Goal: Task Accomplishment & Management: Manage account settings

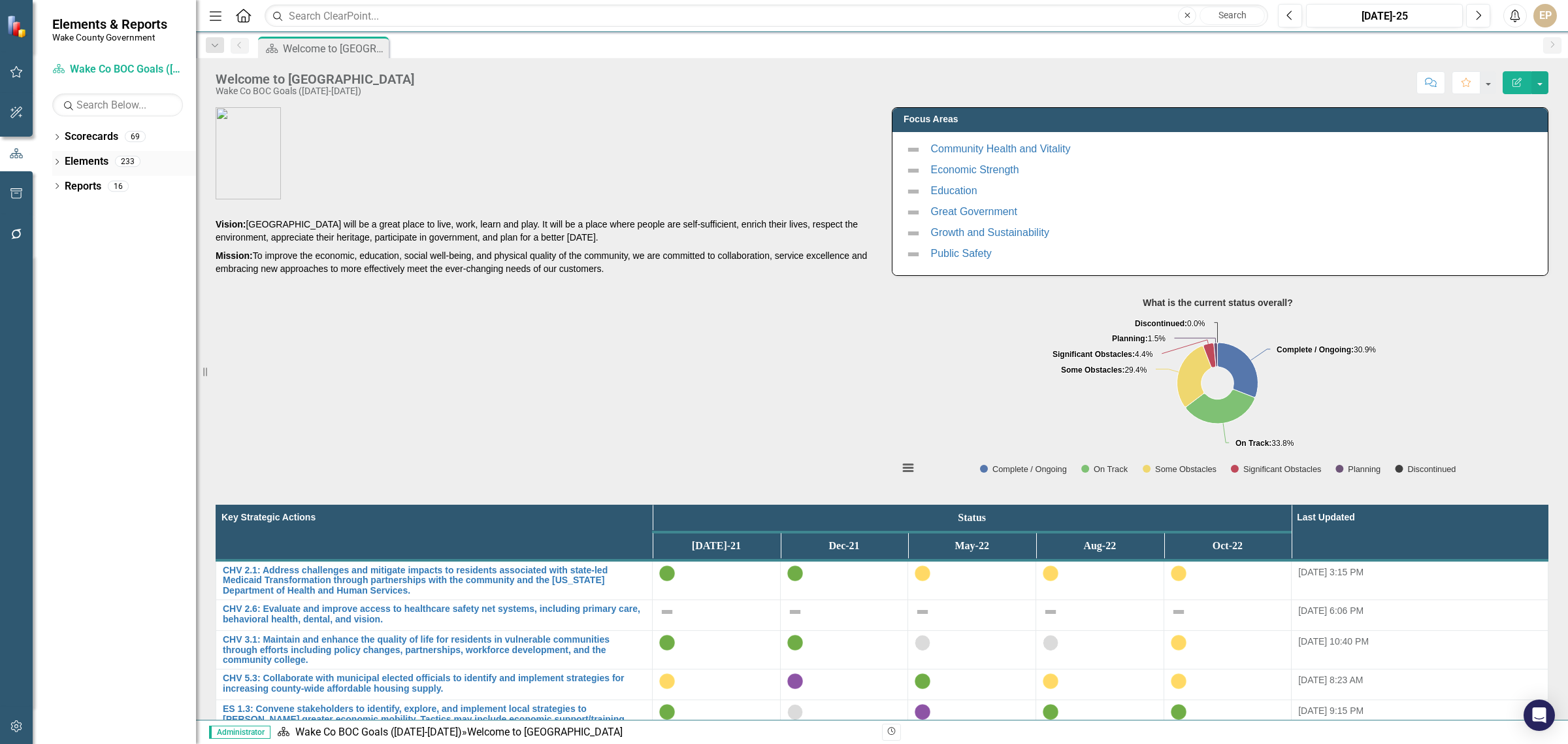
click at [56, 151] on div "Dropdown Elements 233" at bounding box center [124, 163] width 144 height 25
click at [53, 136] on icon "Dropdown" at bounding box center [56, 138] width 9 height 7
click at [61, 185] on icon "Dropdown" at bounding box center [64, 185] width 10 height 8
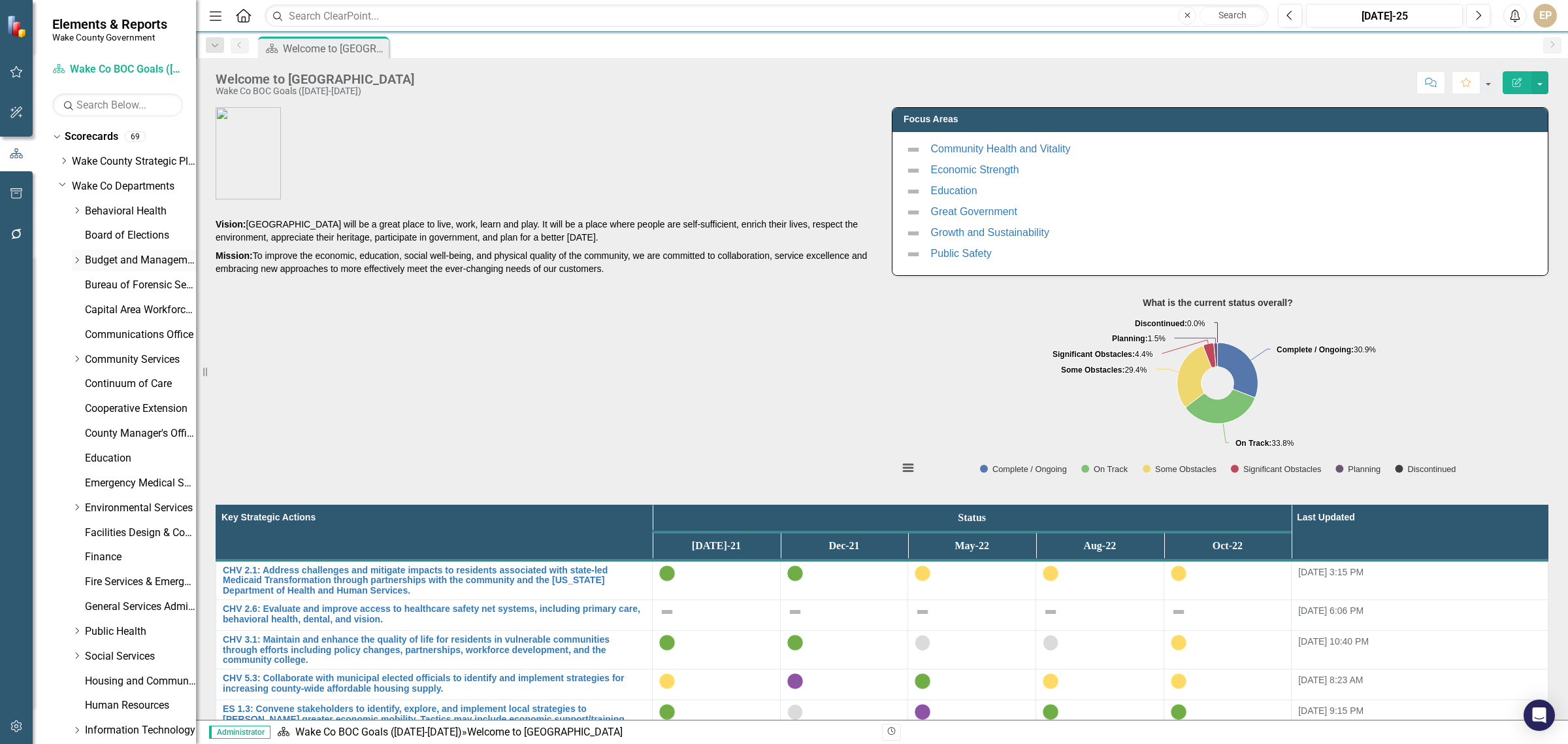
click at [95, 256] on link "Budget and Management Services" at bounding box center [140, 260] width 111 height 15
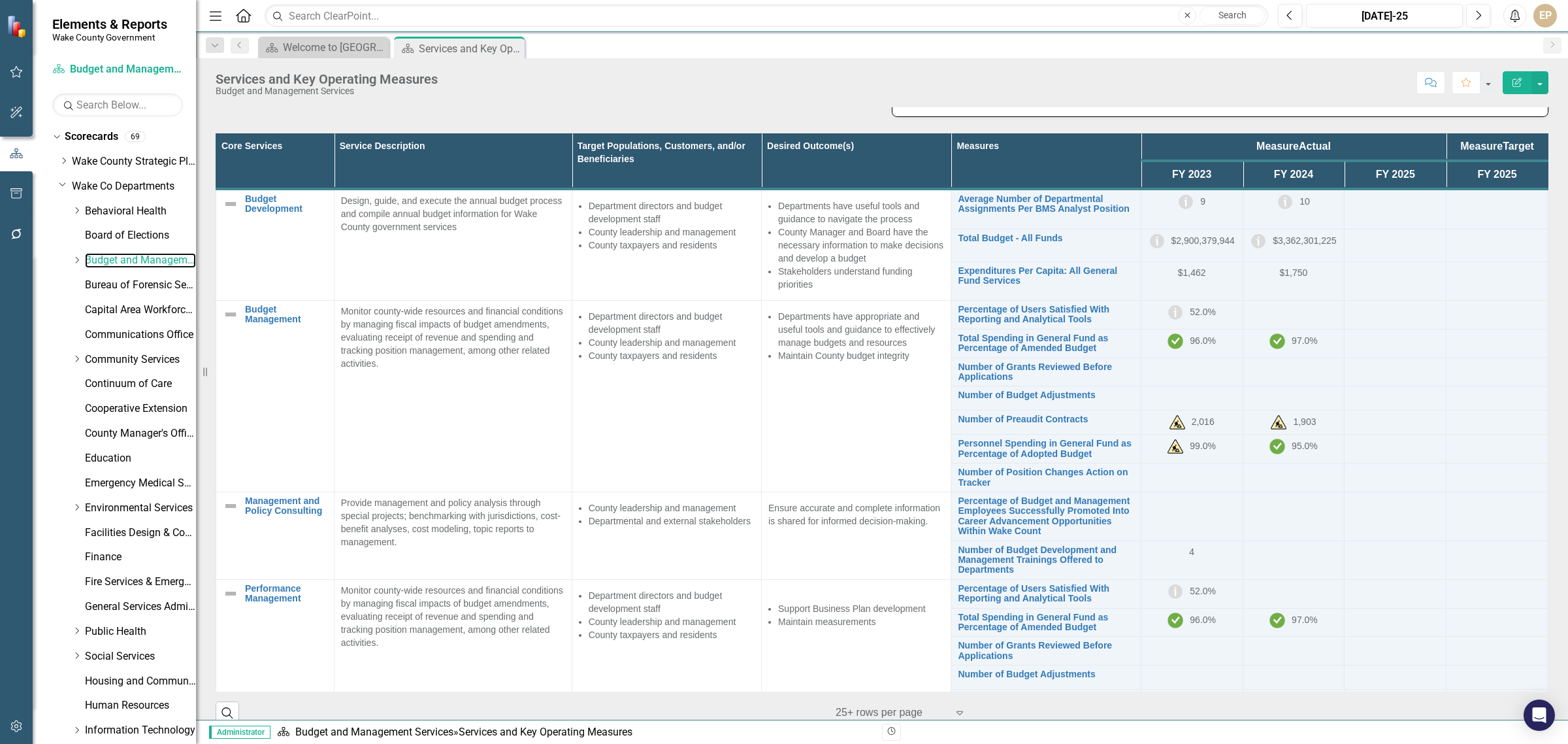
scroll to position [180, 0]
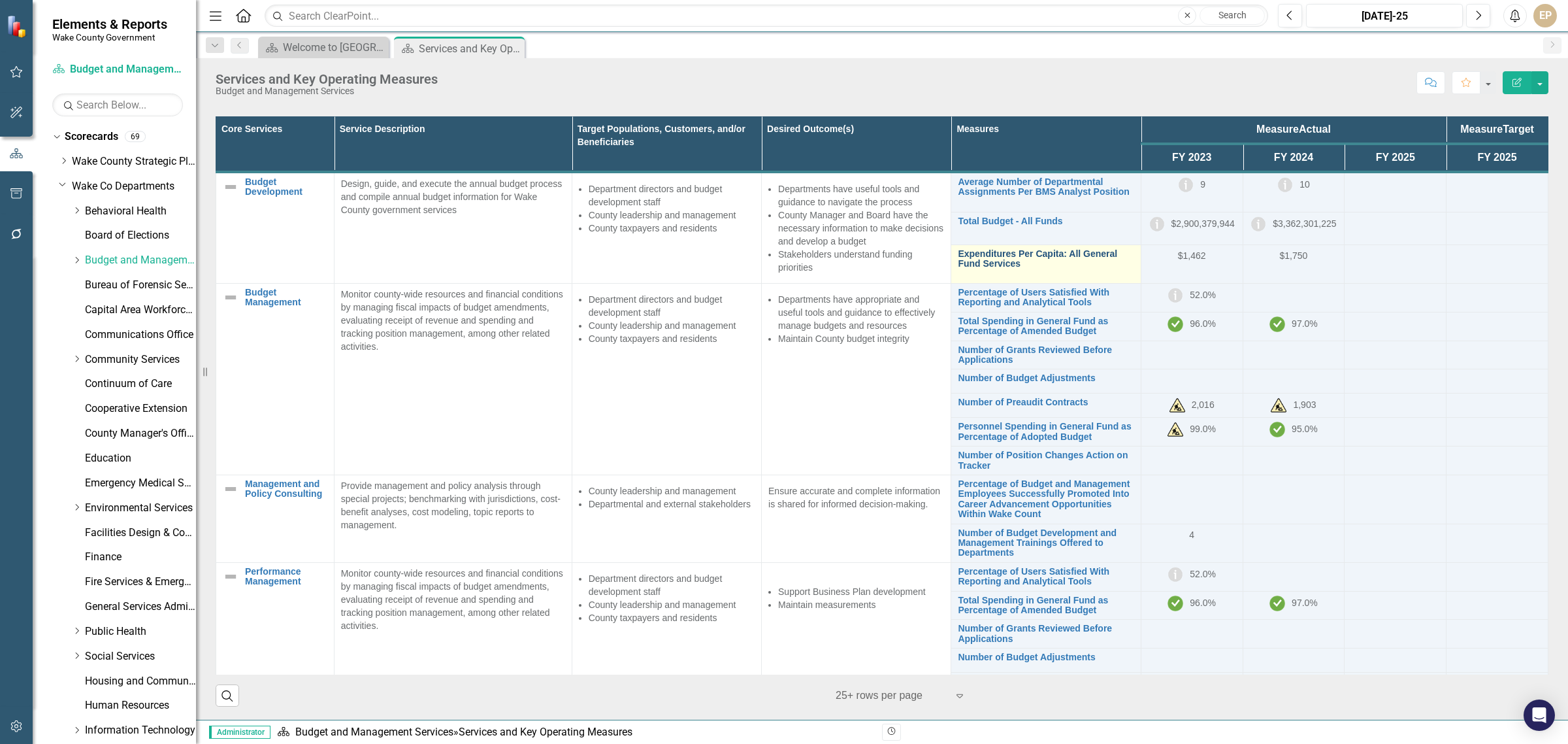
click at [969, 267] on link "Expenditures Per Capita: All General Fund Services" at bounding box center [1046, 259] width 176 height 20
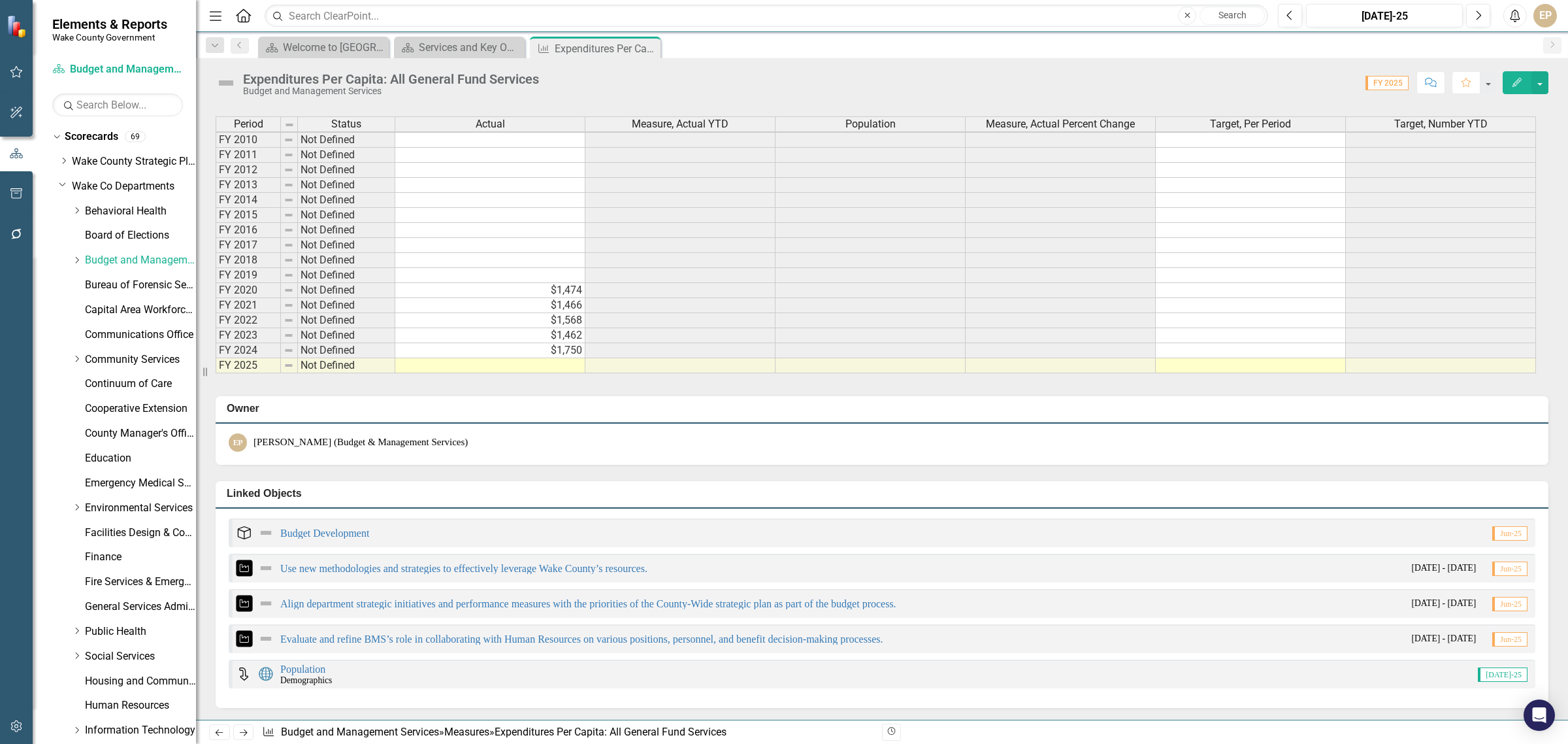
scroll to position [4, 0]
click at [318, 675] on link "Population" at bounding box center [302, 669] width 45 height 11
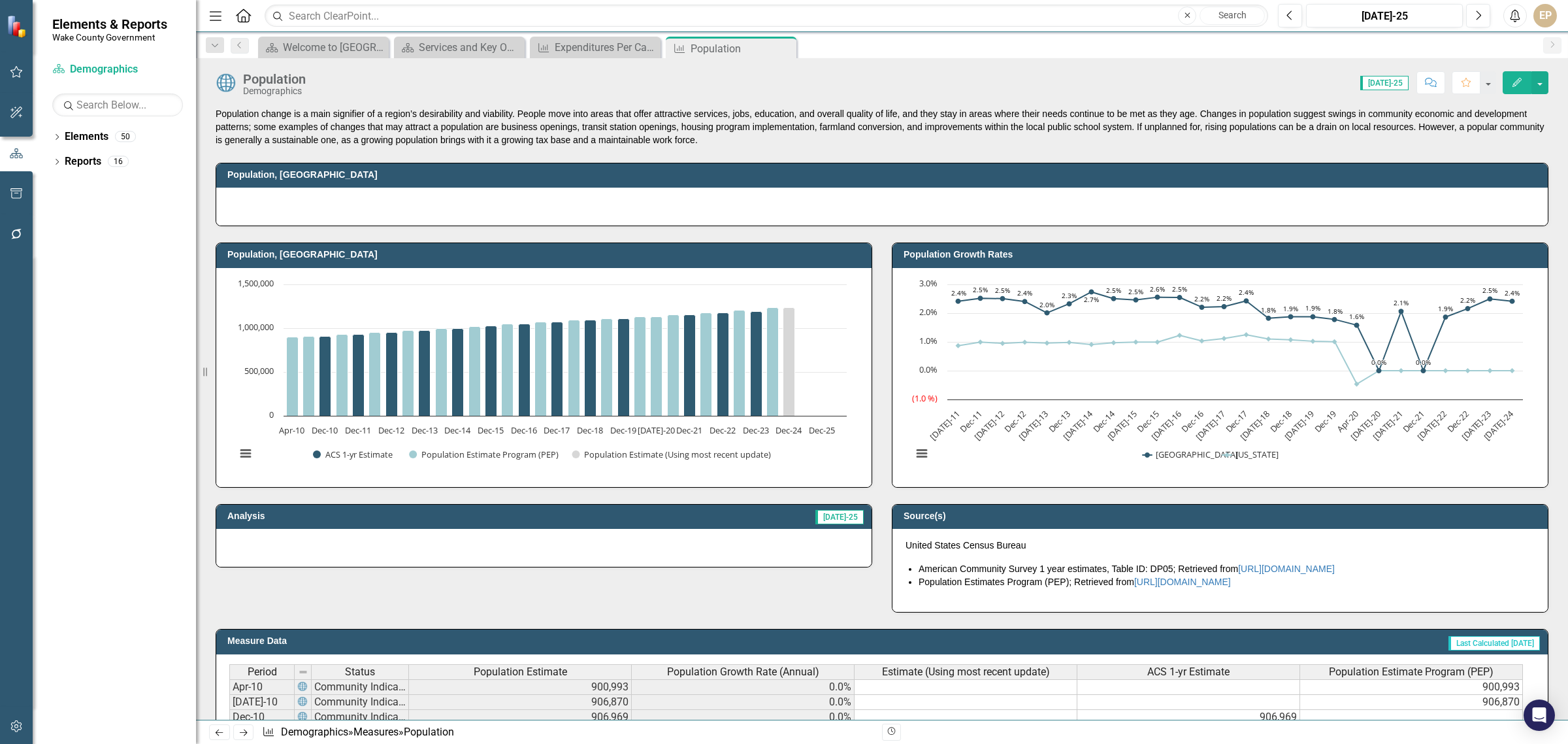
scroll to position [487, 0]
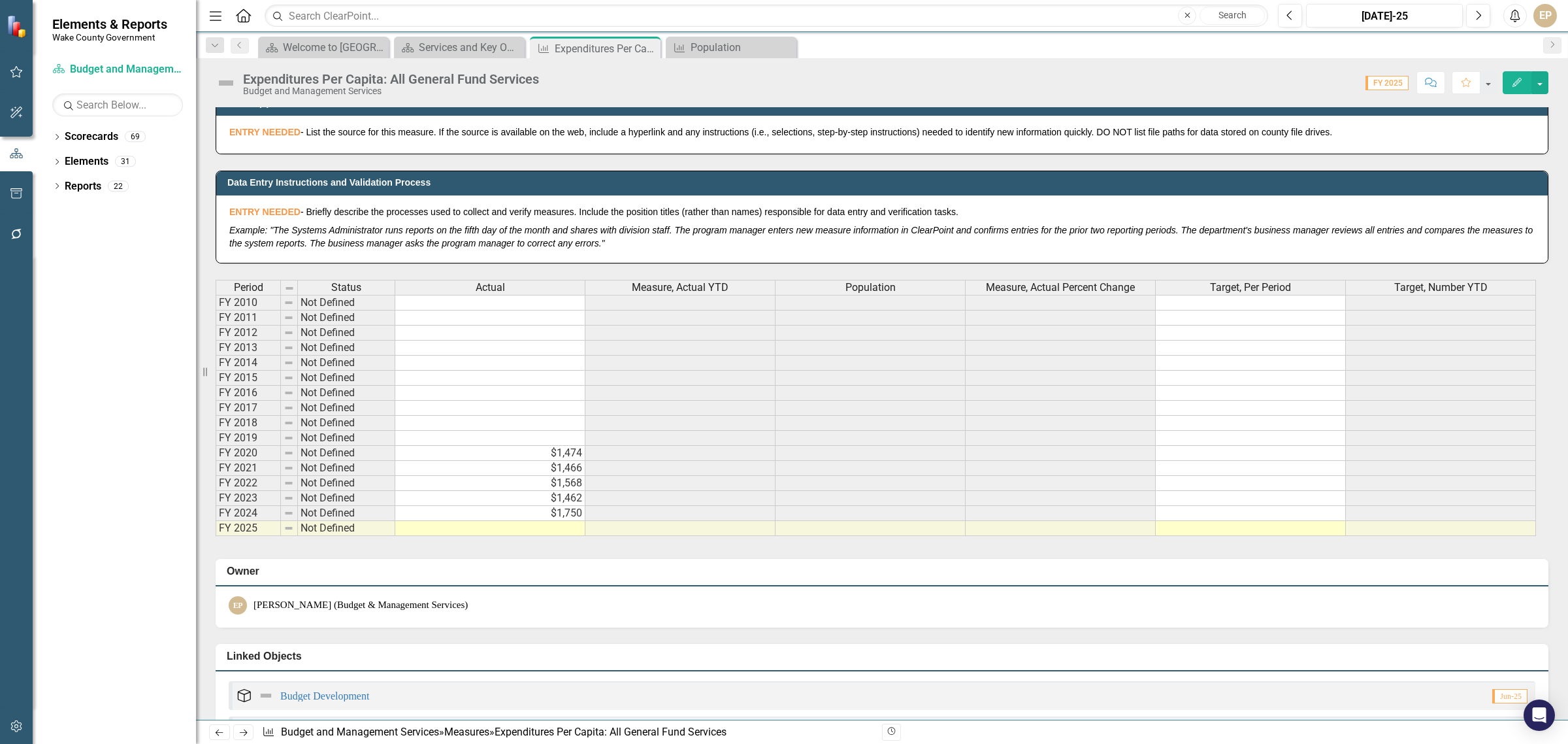
scroll to position [817, 0]
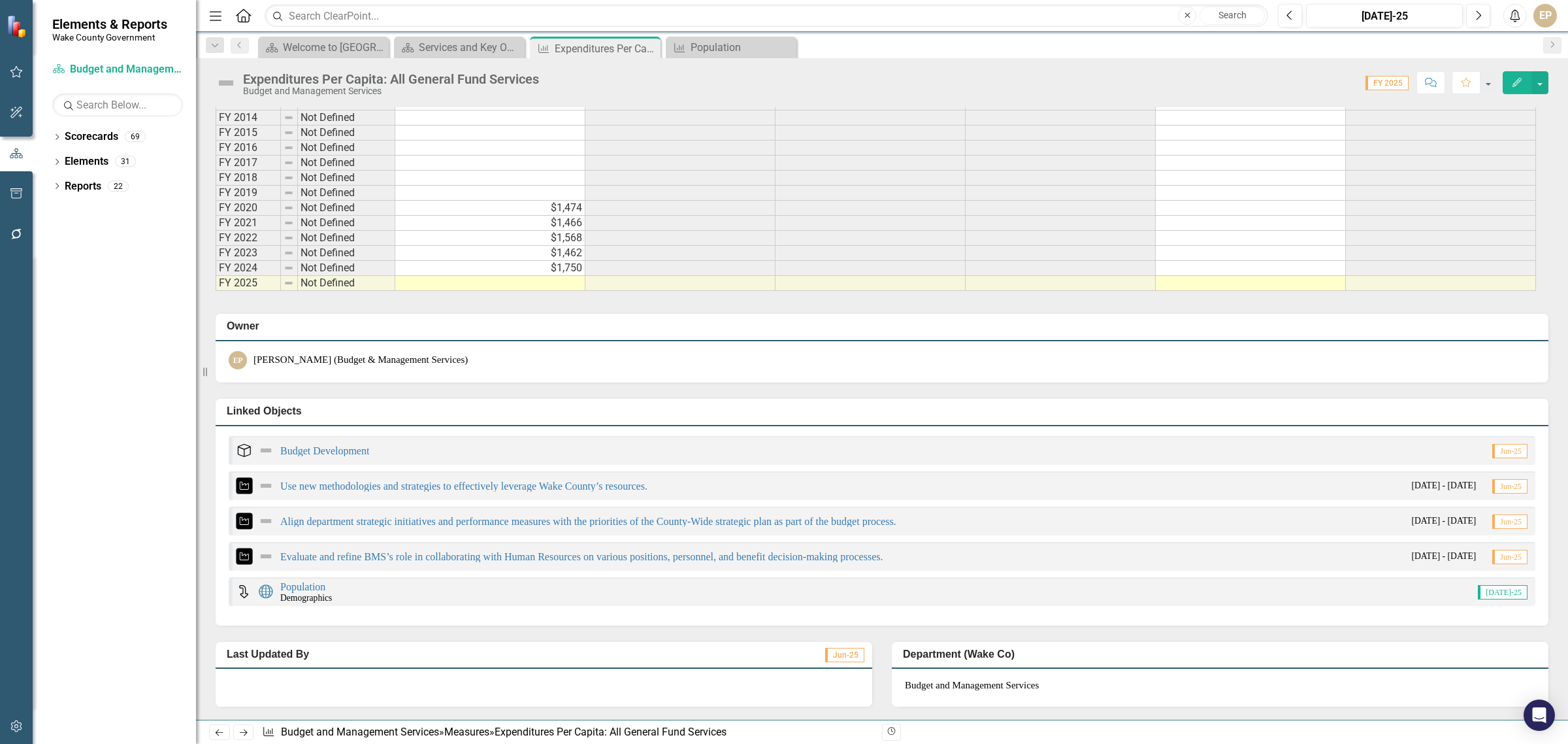
click at [555, 284] on td at bounding box center [490, 283] width 190 height 15
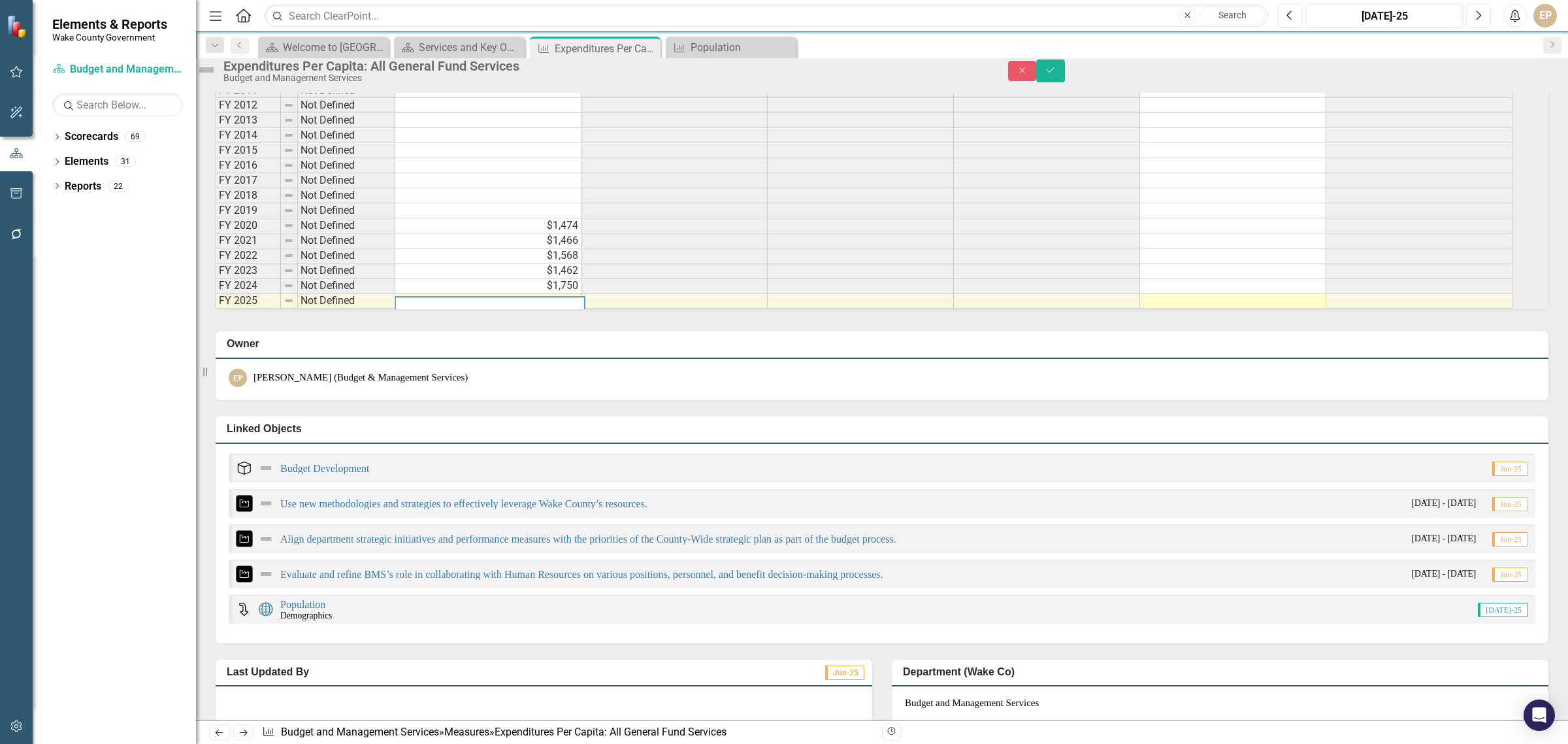
click at [214, 316] on div "Measure Data Add Add Series Period Status Actual Measure, Actual YTD Population…" at bounding box center [882, 159] width 1352 height 311
click at [549, 309] on td at bounding box center [488, 301] width 186 height 15
type textarea "1702"
click at [207, 316] on div "Measure Data Add Add Series Period Status Actual Measure, Actual YTD Population…" at bounding box center [882, 159] width 1352 height 311
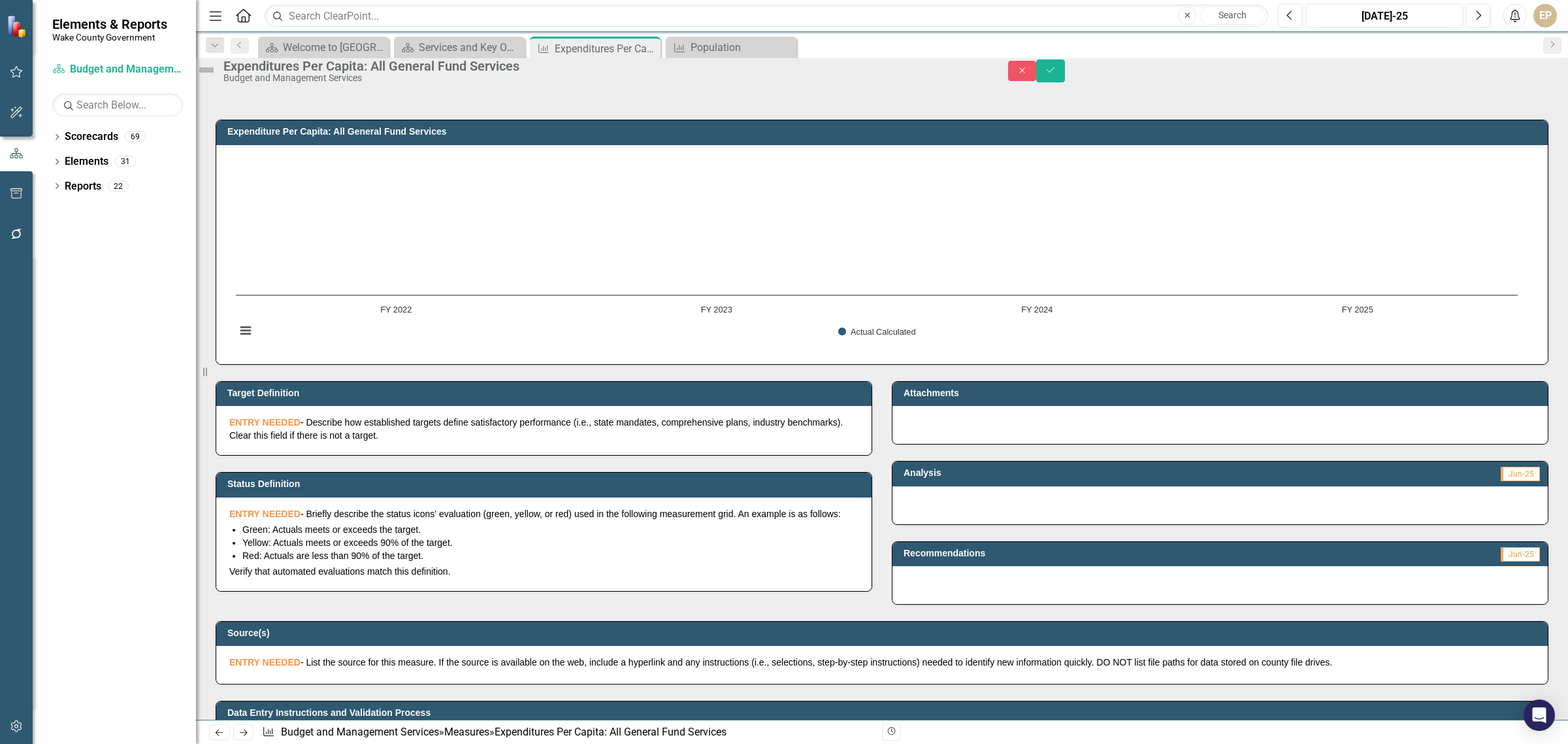
scroll to position [0, 0]
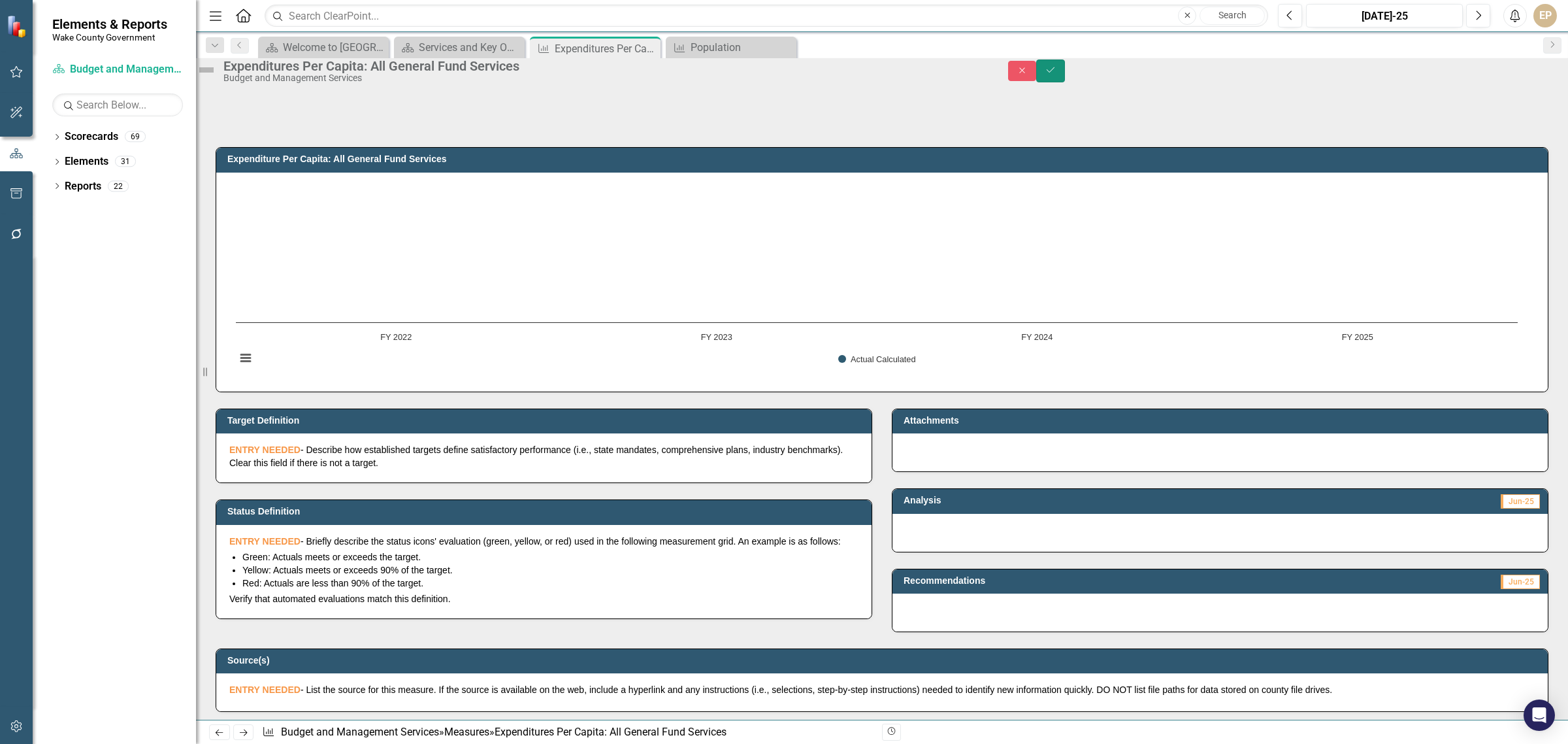
drag, startPoint x: 1542, startPoint y: 74, endPoint x: 1232, endPoint y: 445, distance: 483.5
click at [1065, 74] on button "Save" at bounding box center [1051, 71] width 29 height 23
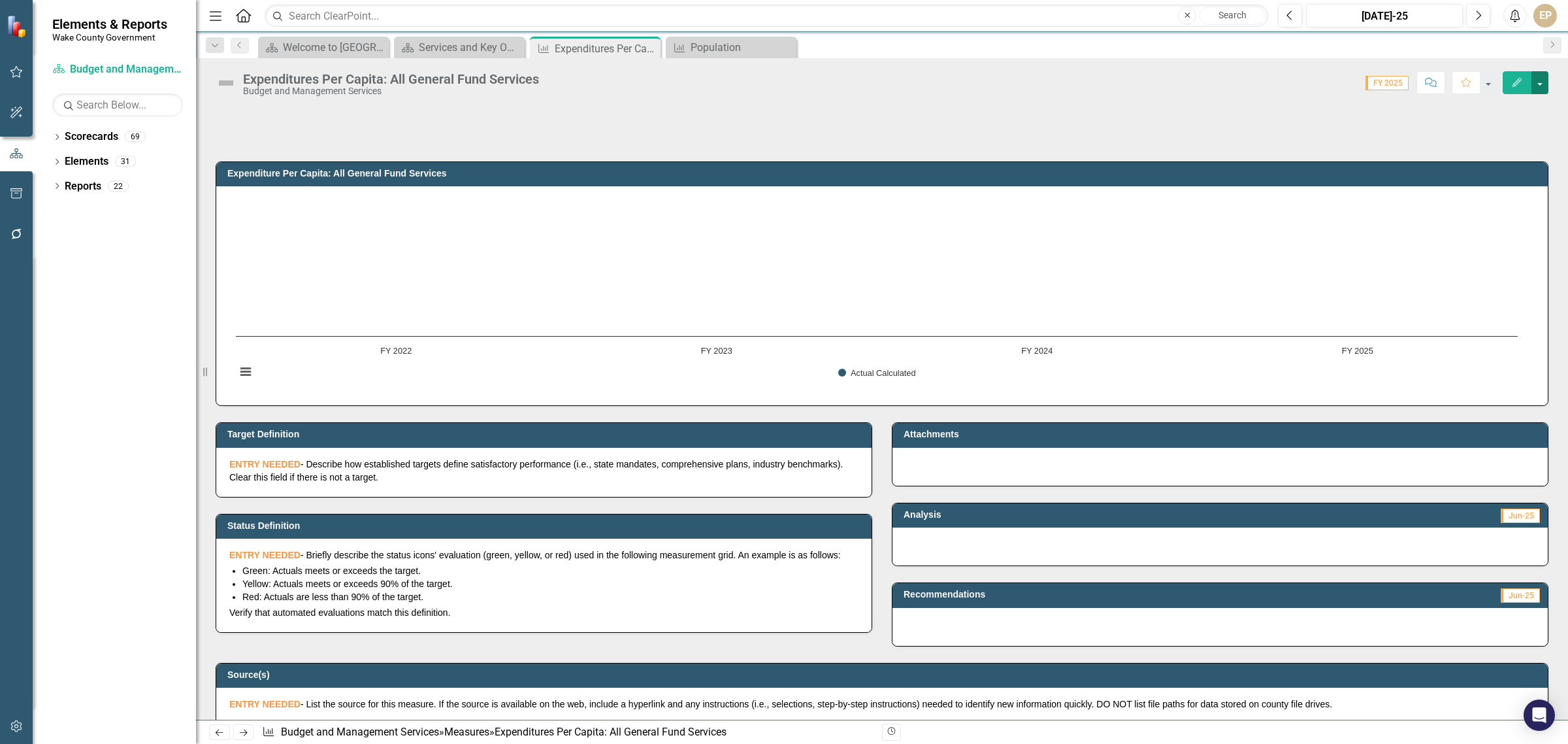
click at [1537, 85] on button "button" at bounding box center [1540, 83] width 17 height 23
click at [1191, 91] on div "Score: 0.00 FY 2025 Completed Comment Favorite Edit" at bounding box center [1047, 82] width 1003 height 22
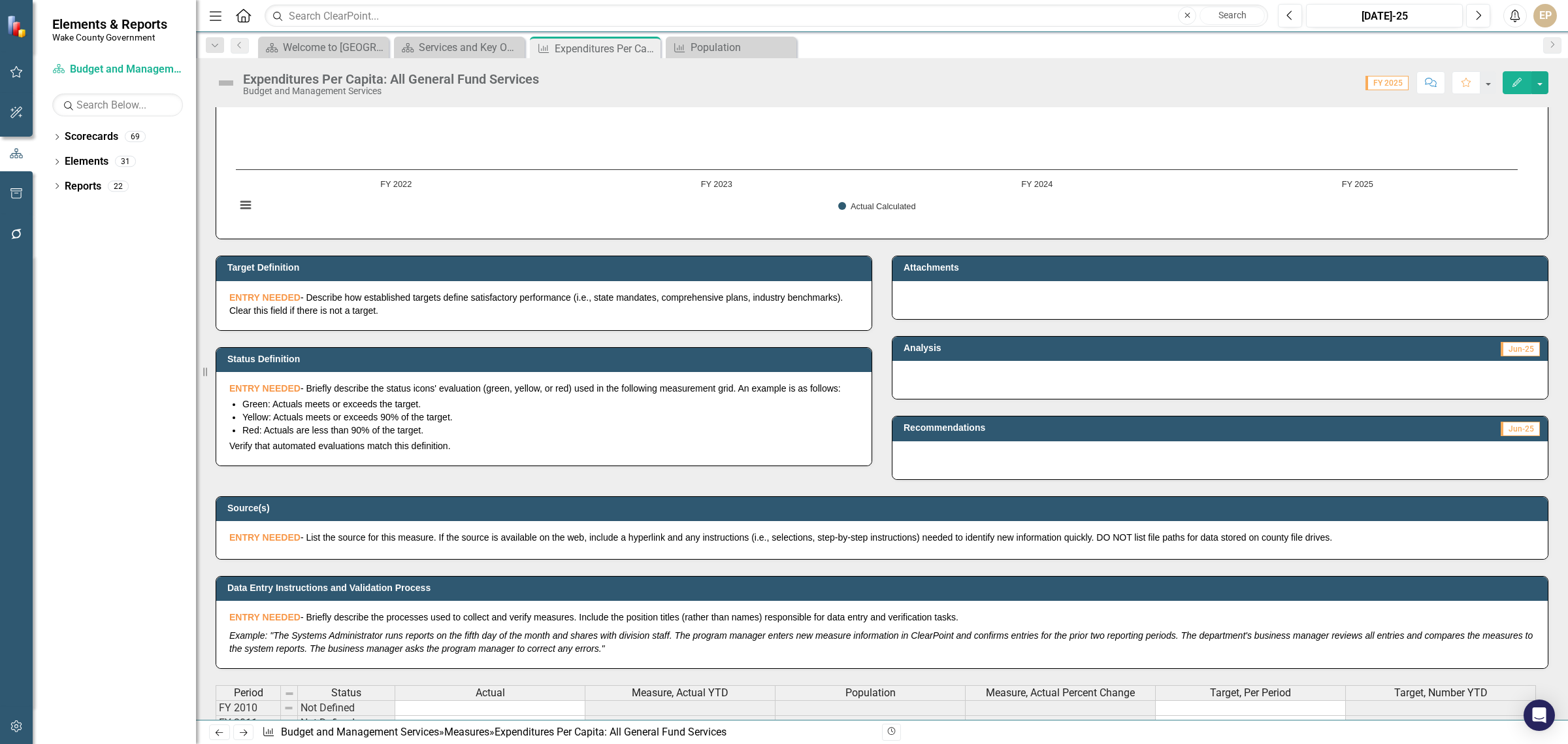
scroll to position [164, 0]
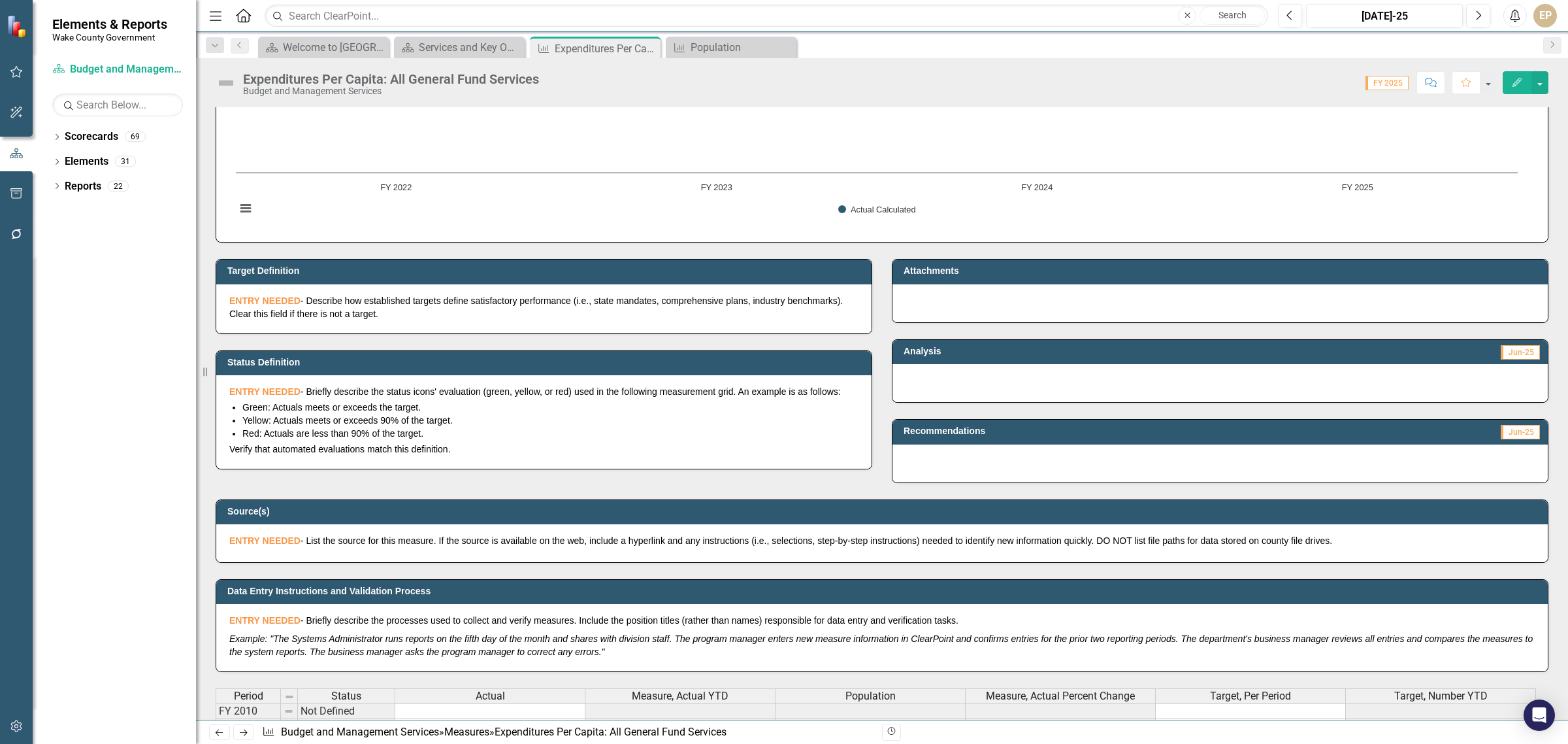
click at [1142, 274] on h3 "Attachments" at bounding box center [1222, 271] width 638 height 10
click at [1082, 305] on div at bounding box center [1219, 303] width 655 height 38
click at [1514, 81] on icon "Edit" at bounding box center [1517, 82] width 11 height 9
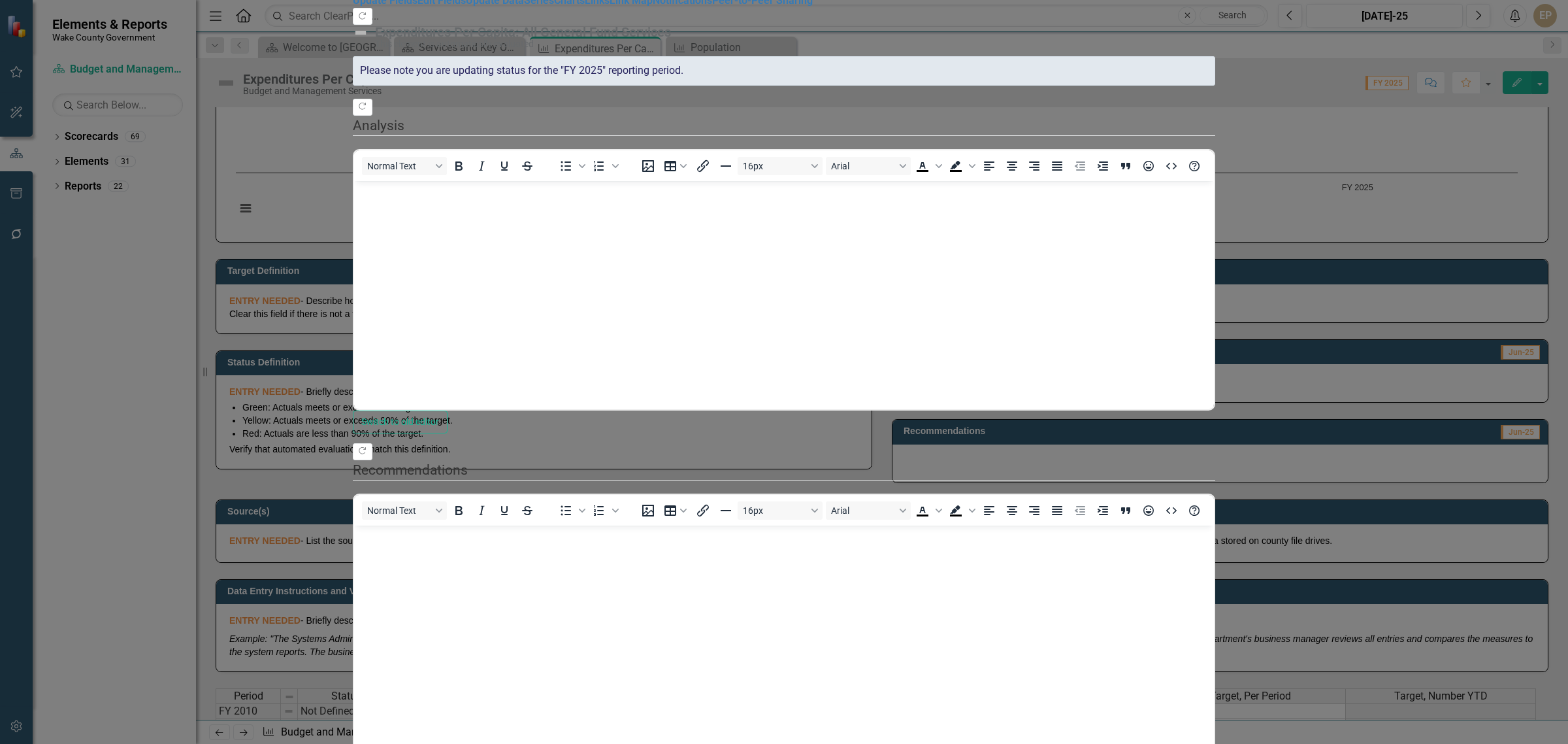
scroll to position [0, 0]
click at [417, 6] on link "Edit Fields" at bounding box center [441, 0] width 49 height 12
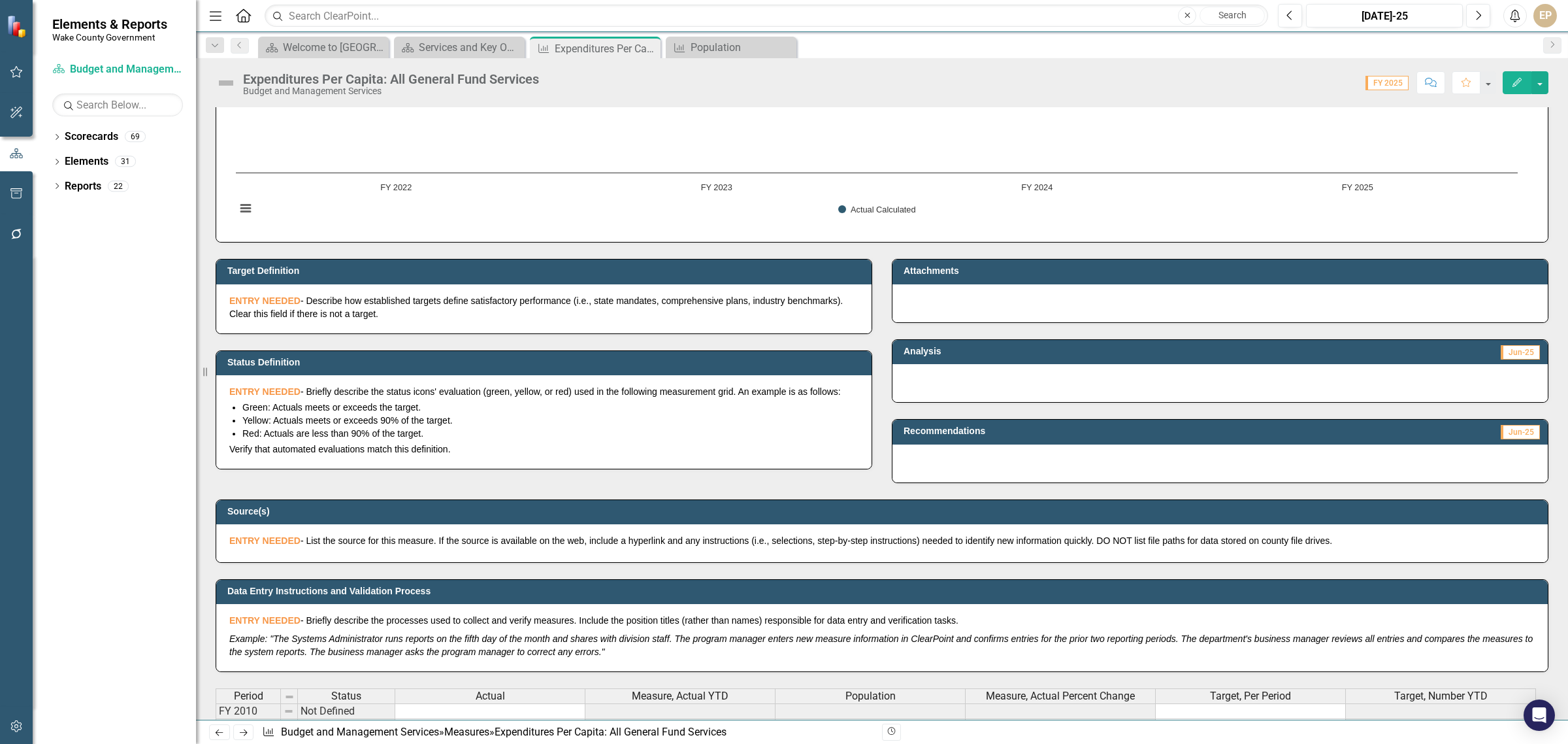
click at [938, 283] on div "Attachments" at bounding box center [1219, 272] width 655 height 24
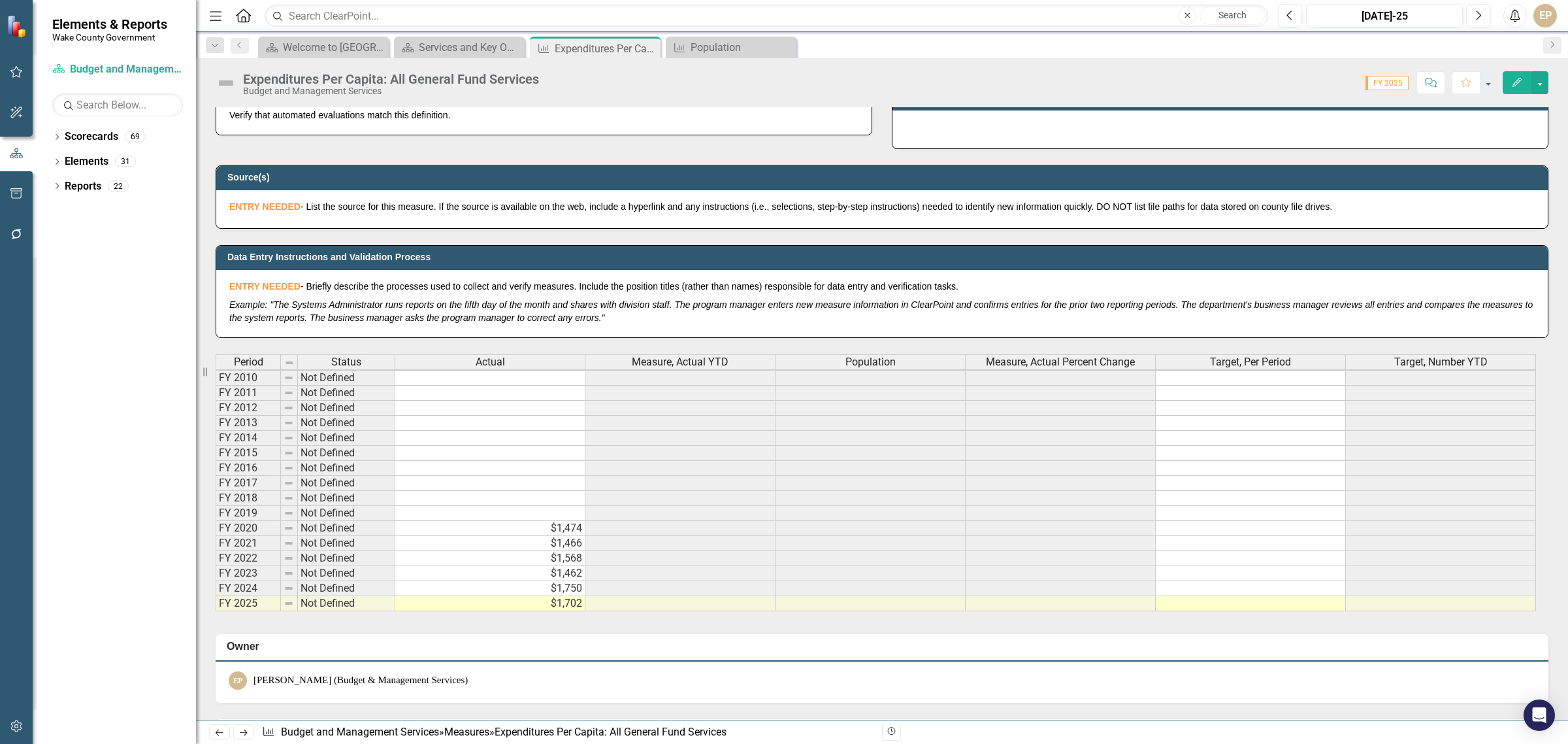
scroll to position [171, 0]
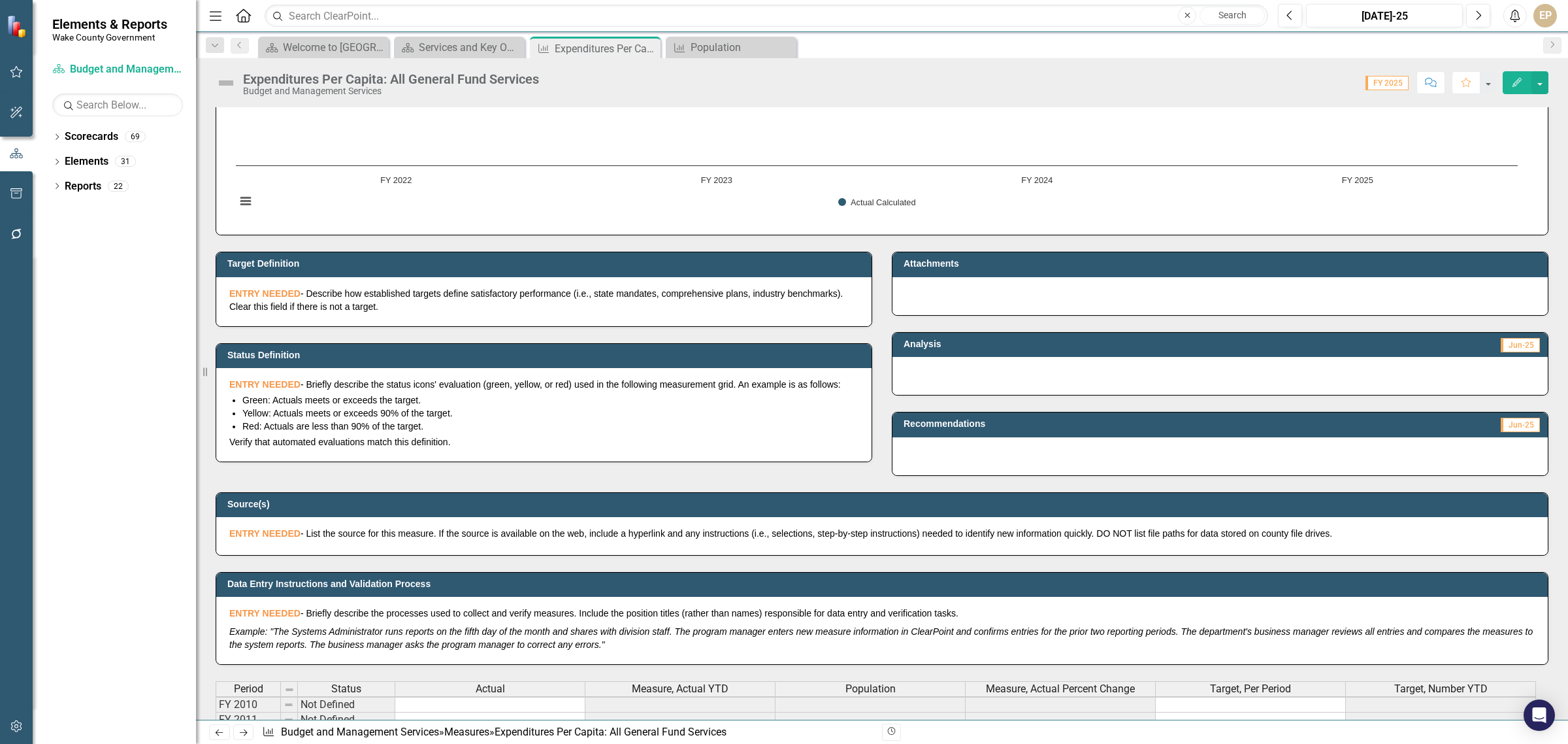
click at [1053, 298] on div at bounding box center [1219, 296] width 655 height 38
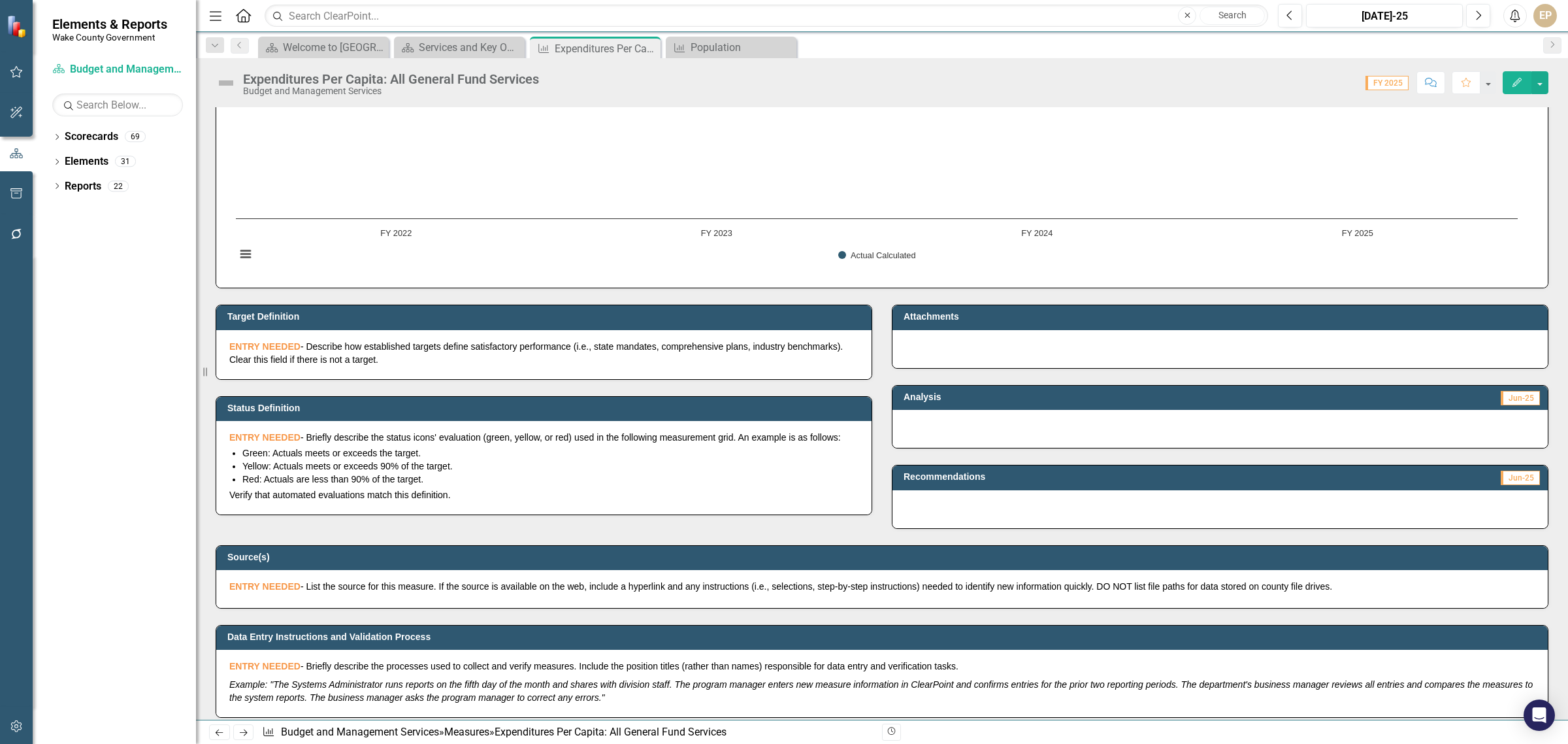
scroll to position [89, 0]
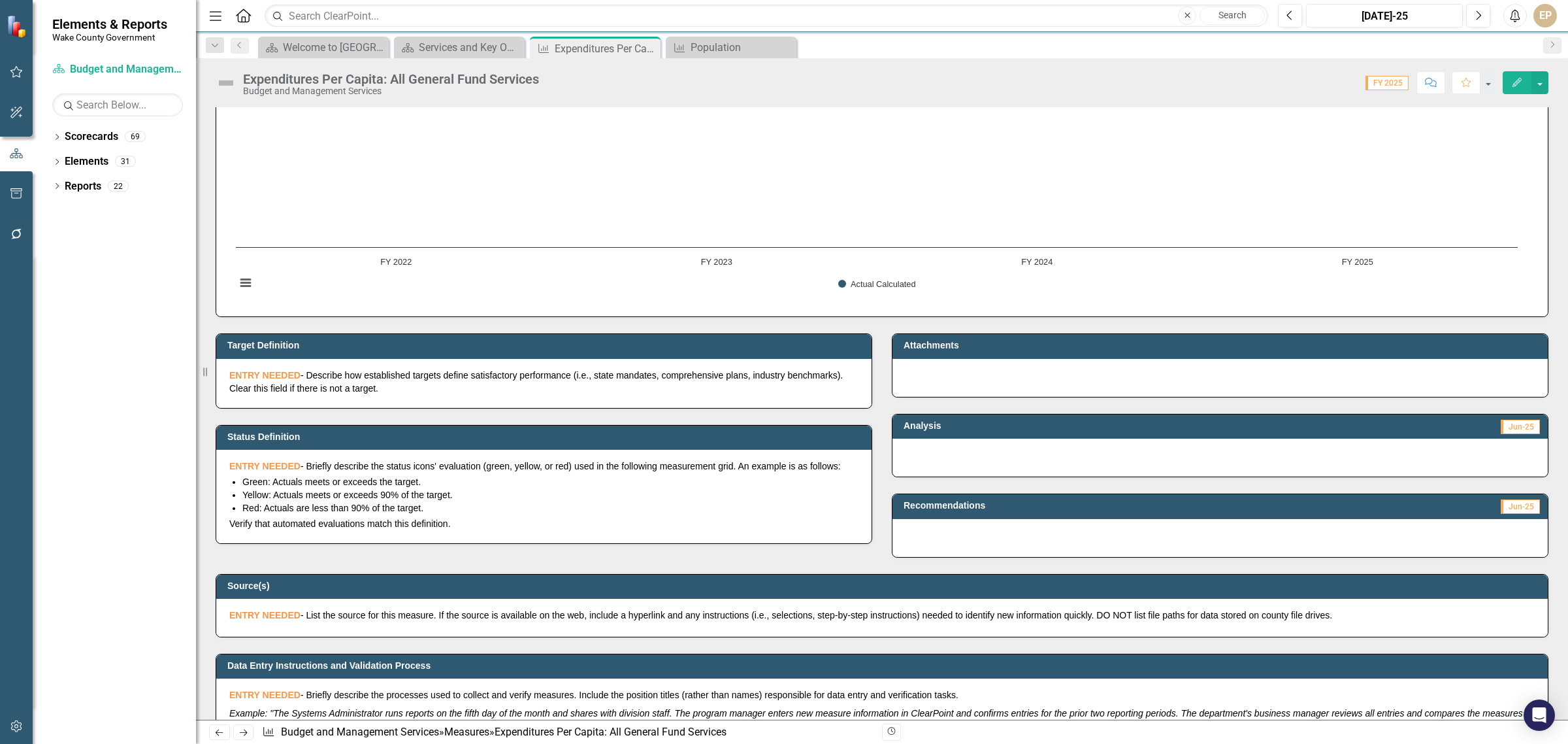
click at [946, 349] on h3 "Attachments" at bounding box center [1222, 346] width 638 height 10
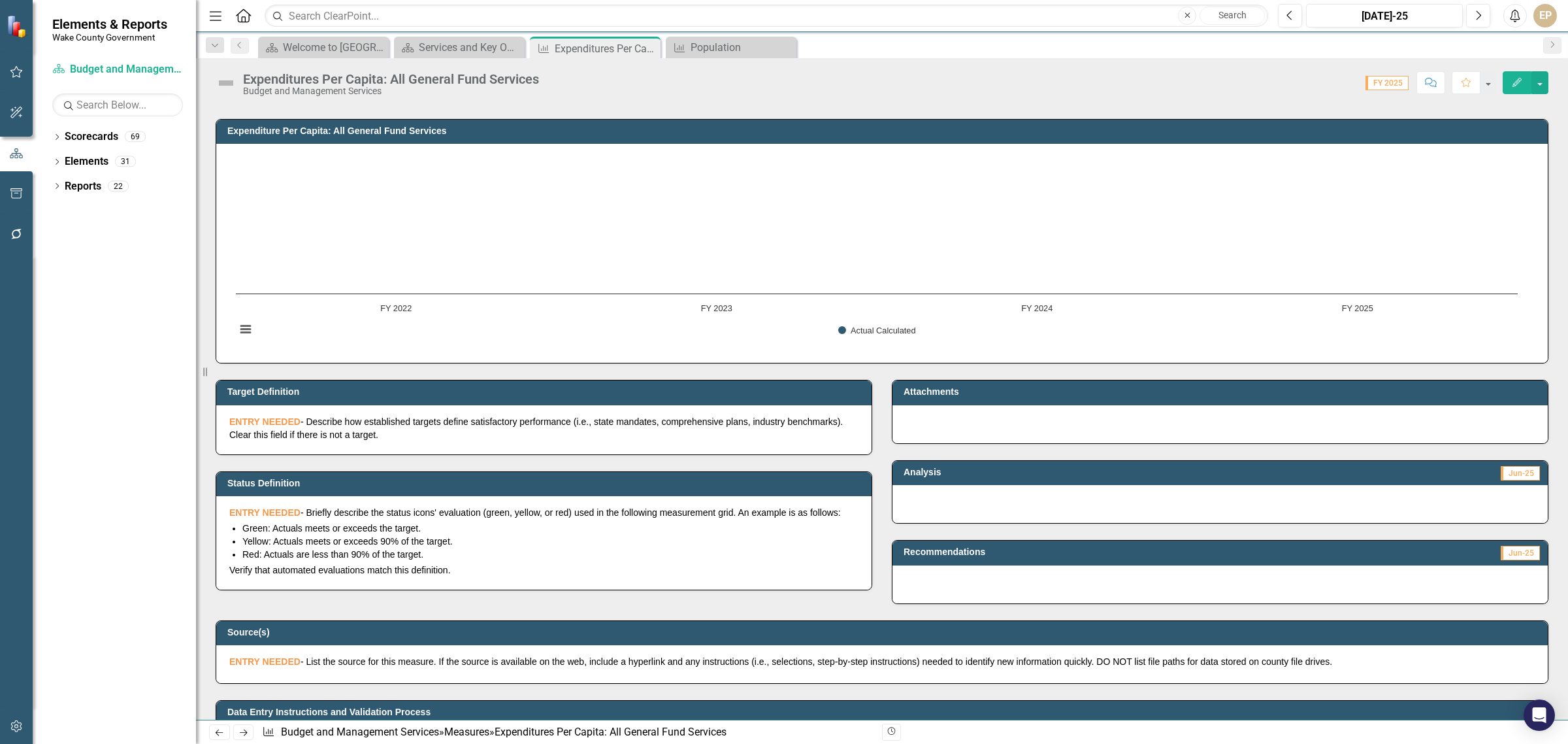
scroll to position [0, 0]
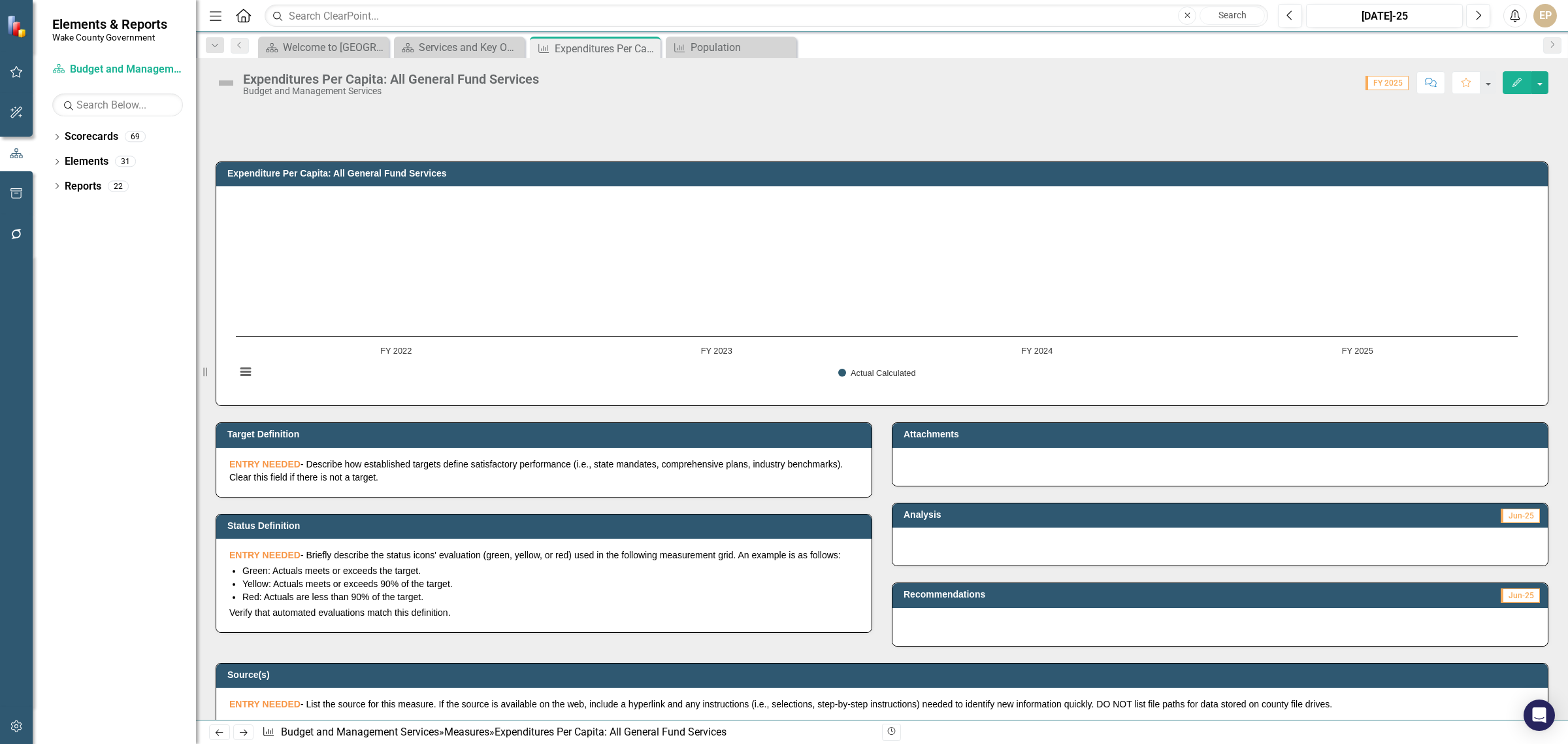
click at [1549, 76] on div "Expenditures Per Capita: All General Fund Services Budget and Management Servic…" at bounding box center [882, 77] width 1372 height 39
click at [1541, 81] on button "button" at bounding box center [1540, 83] width 17 height 23
click at [1534, 134] on link "Edit Report Edit Layout" at bounding box center [1484, 132] width 127 height 24
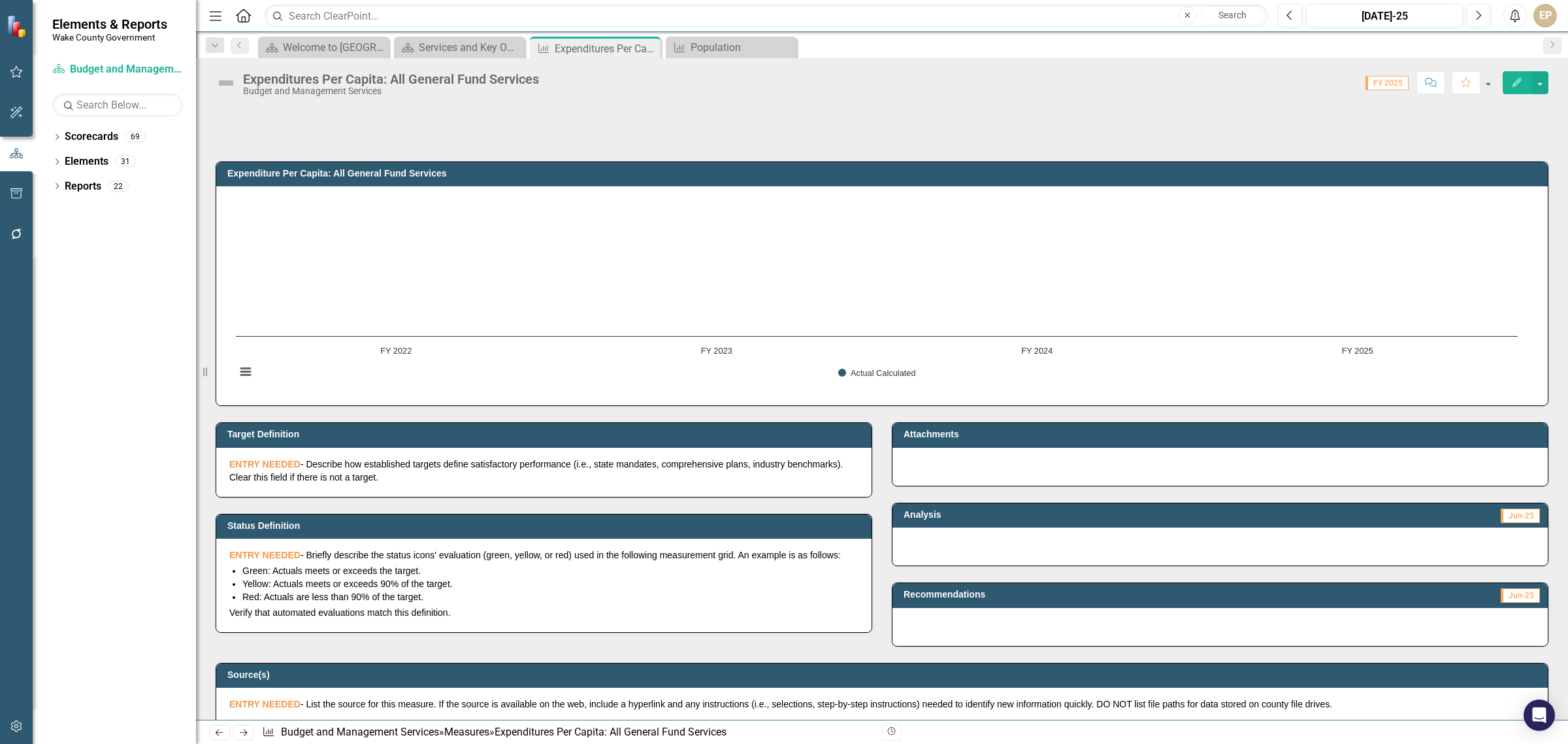
click at [1504, 77] on button "Edit" at bounding box center [1517, 83] width 29 height 23
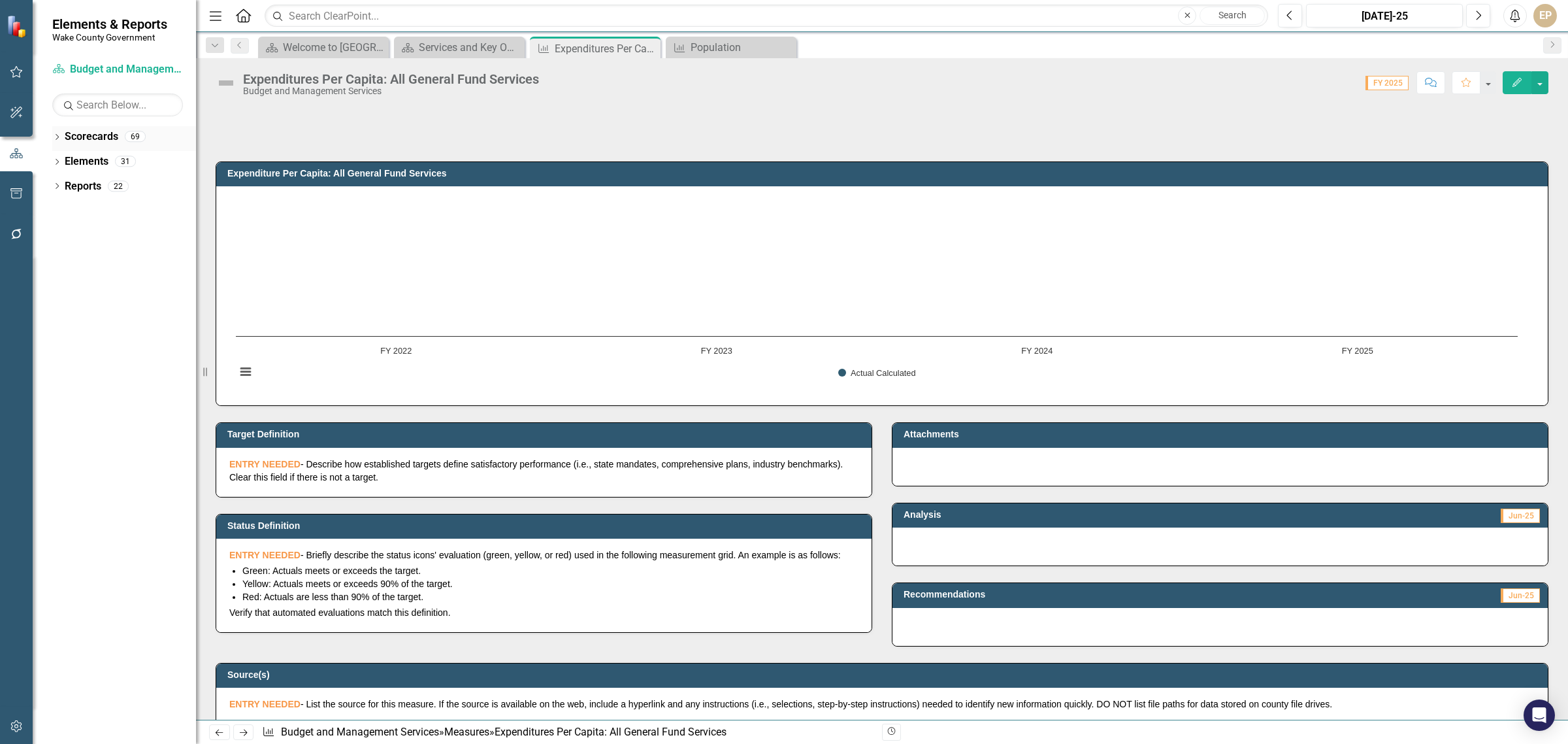
click at [56, 135] on icon "Dropdown" at bounding box center [56, 138] width 9 height 7
click at [64, 184] on icon "Dropdown" at bounding box center [64, 185] width 10 height 8
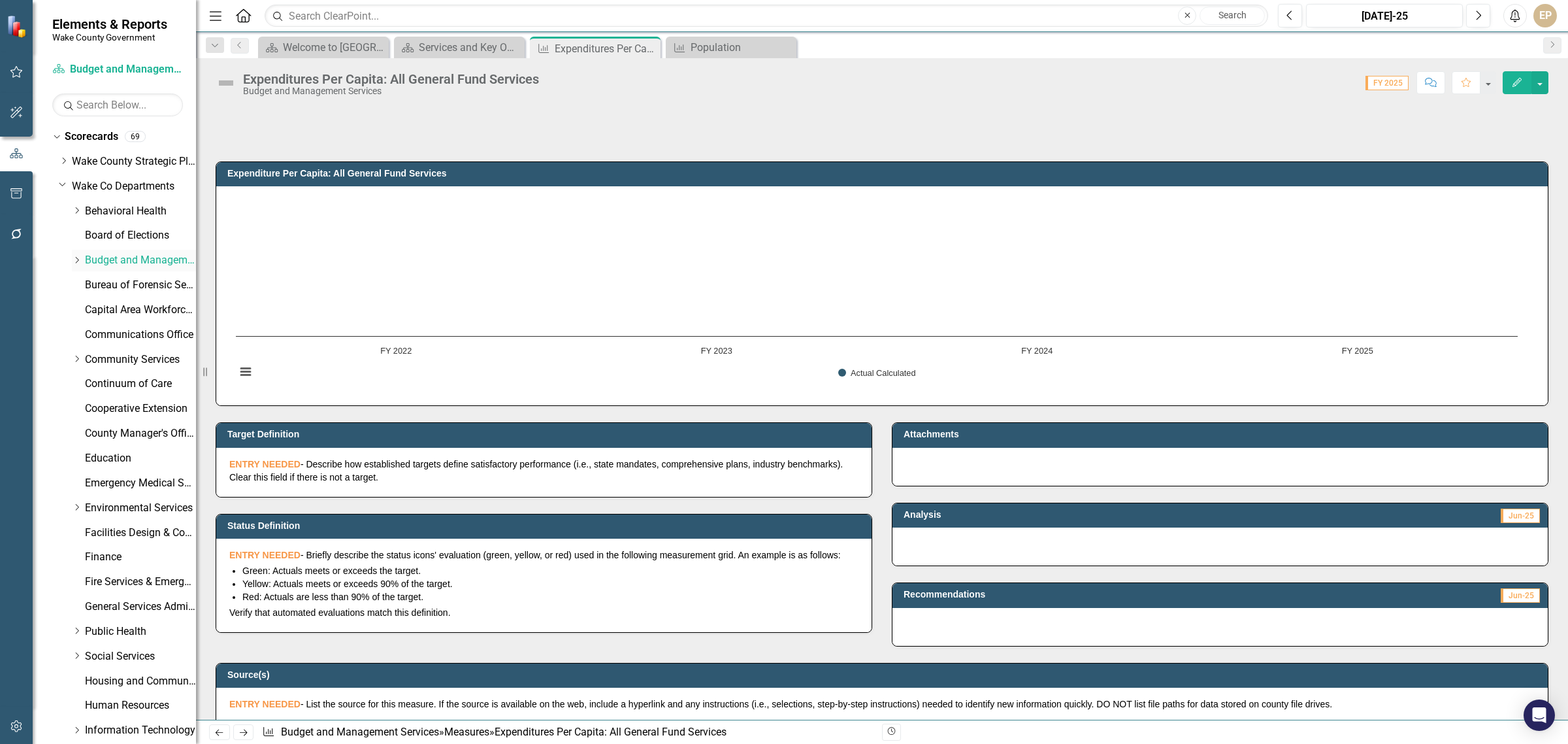
click at [119, 266] on link "Budget and Management Services" at bounding box center [140, 260] width 111 height 15
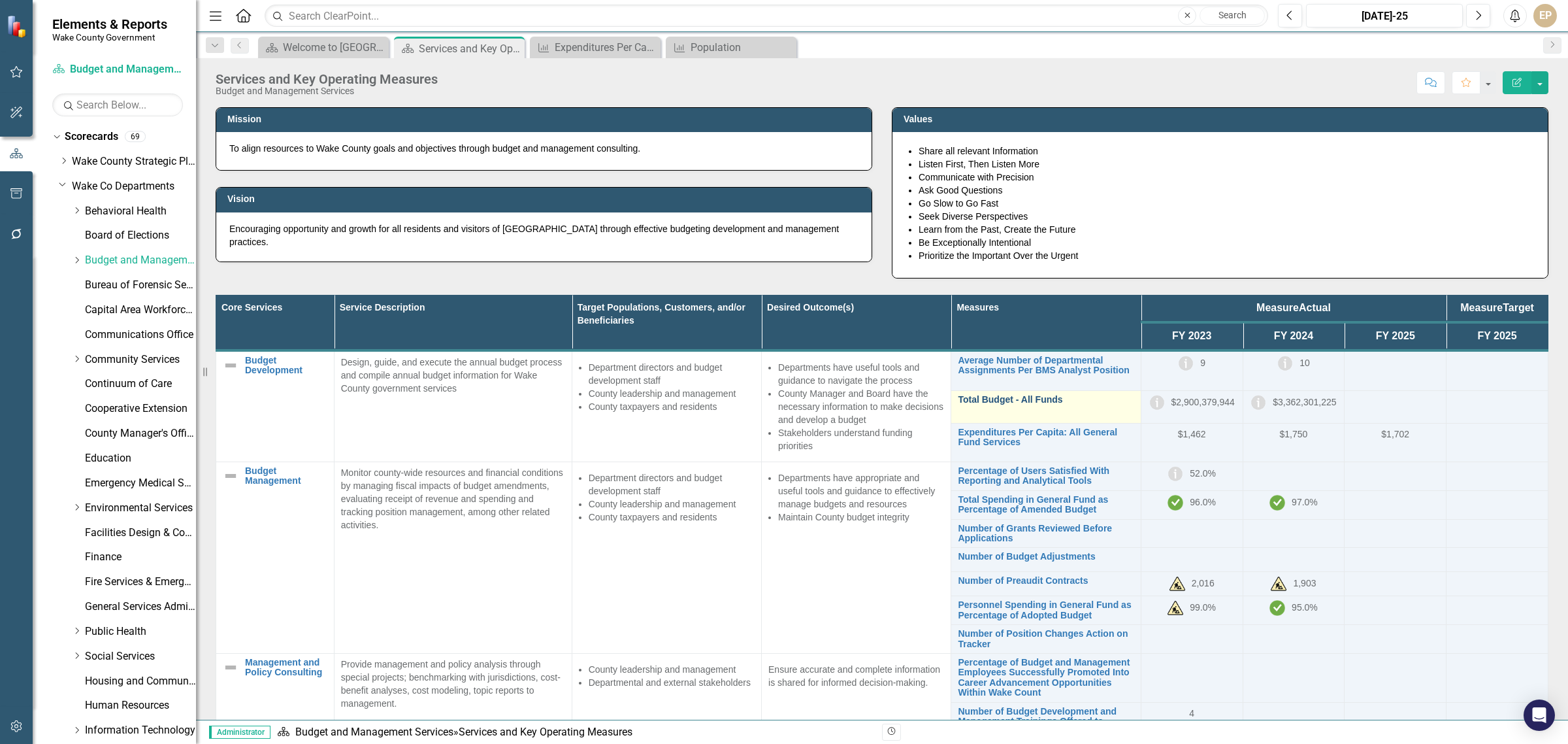
click at [972, 397] on link "Total Budget - All Funds" at bounding box center [1046, 400] width 176 height 10
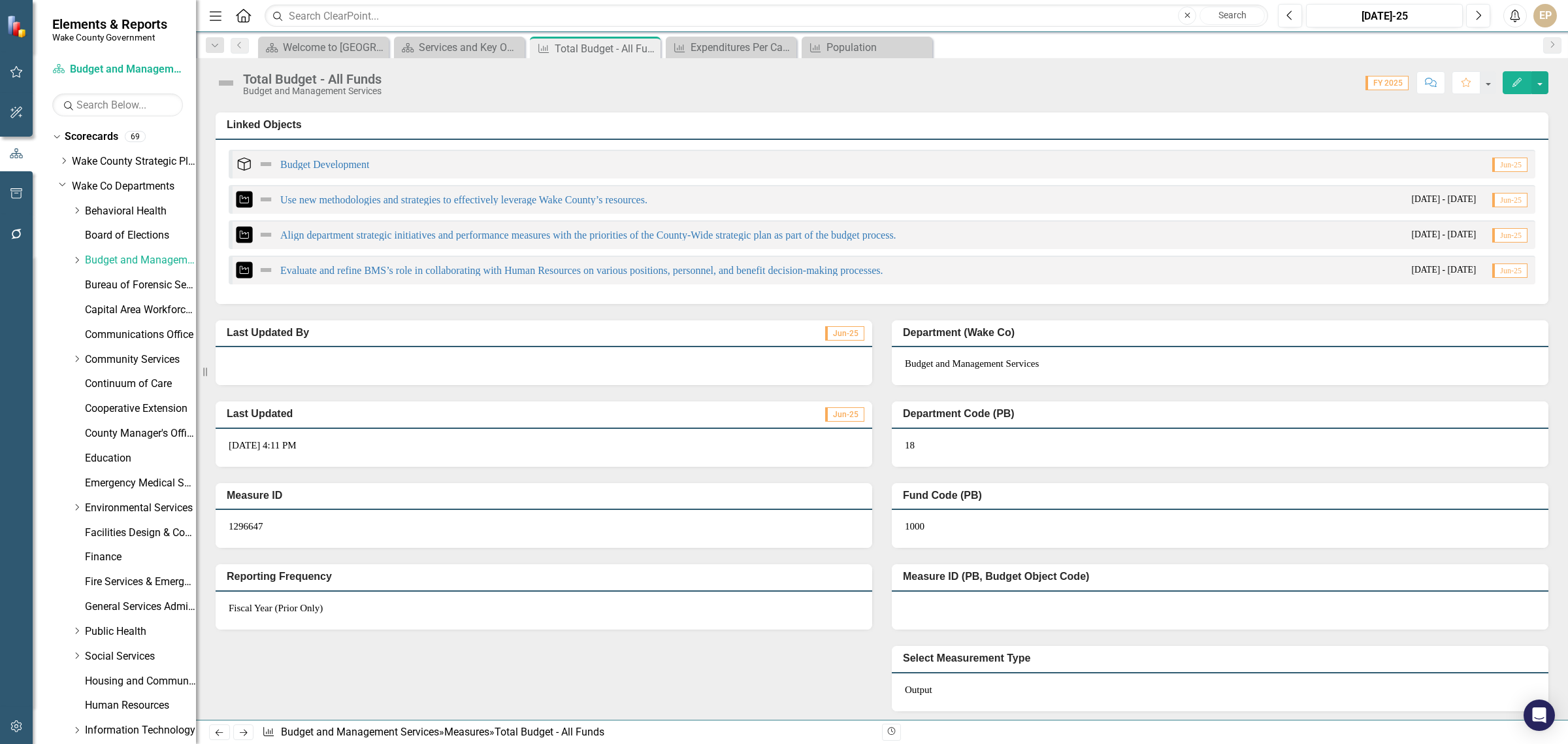
scroll to position [1086, 0]
click at [754, 50] on div "Expenditures Per Capita: All General Fund Services" at bounding box center [734, 47] width 86 height 16
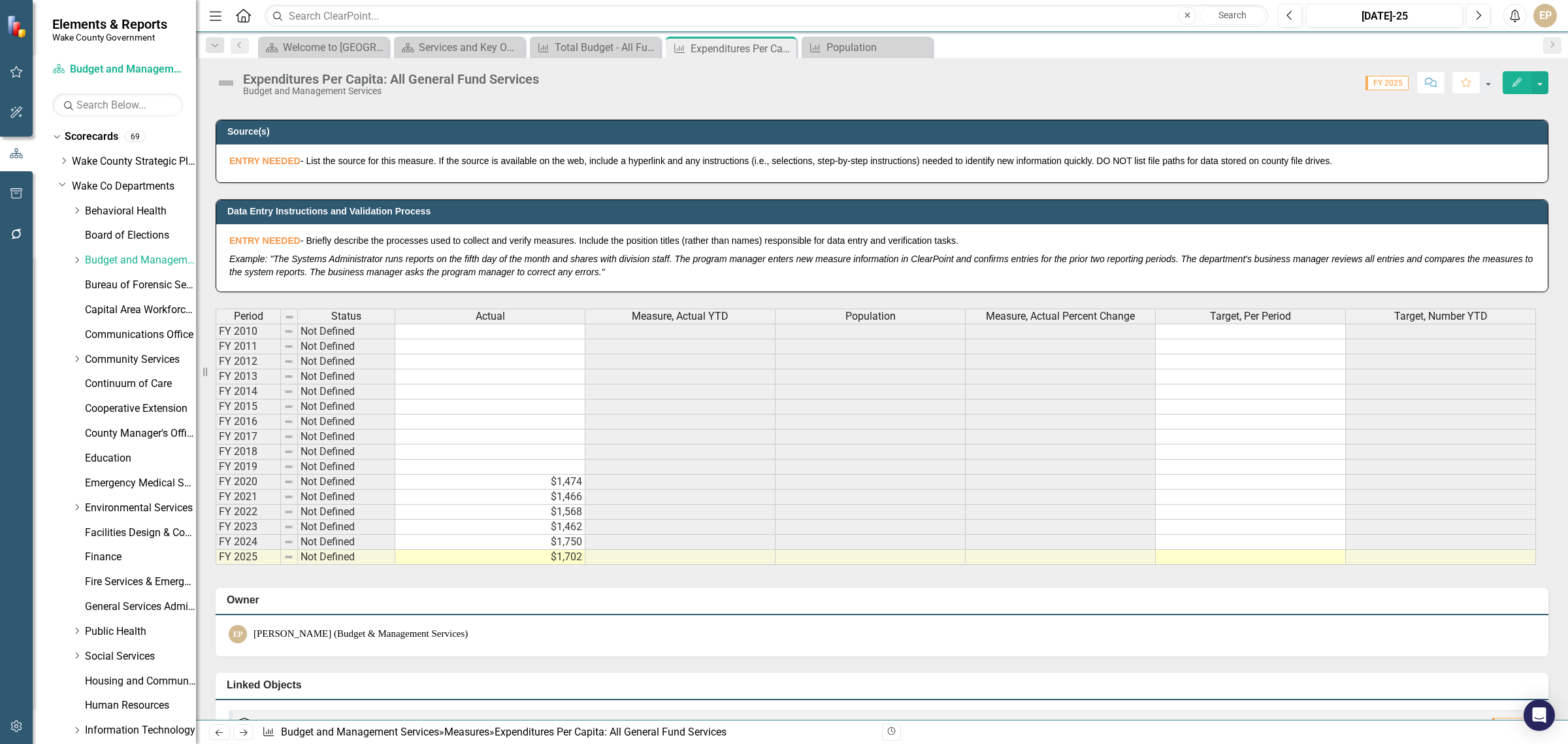
scroll to position [735, 0]
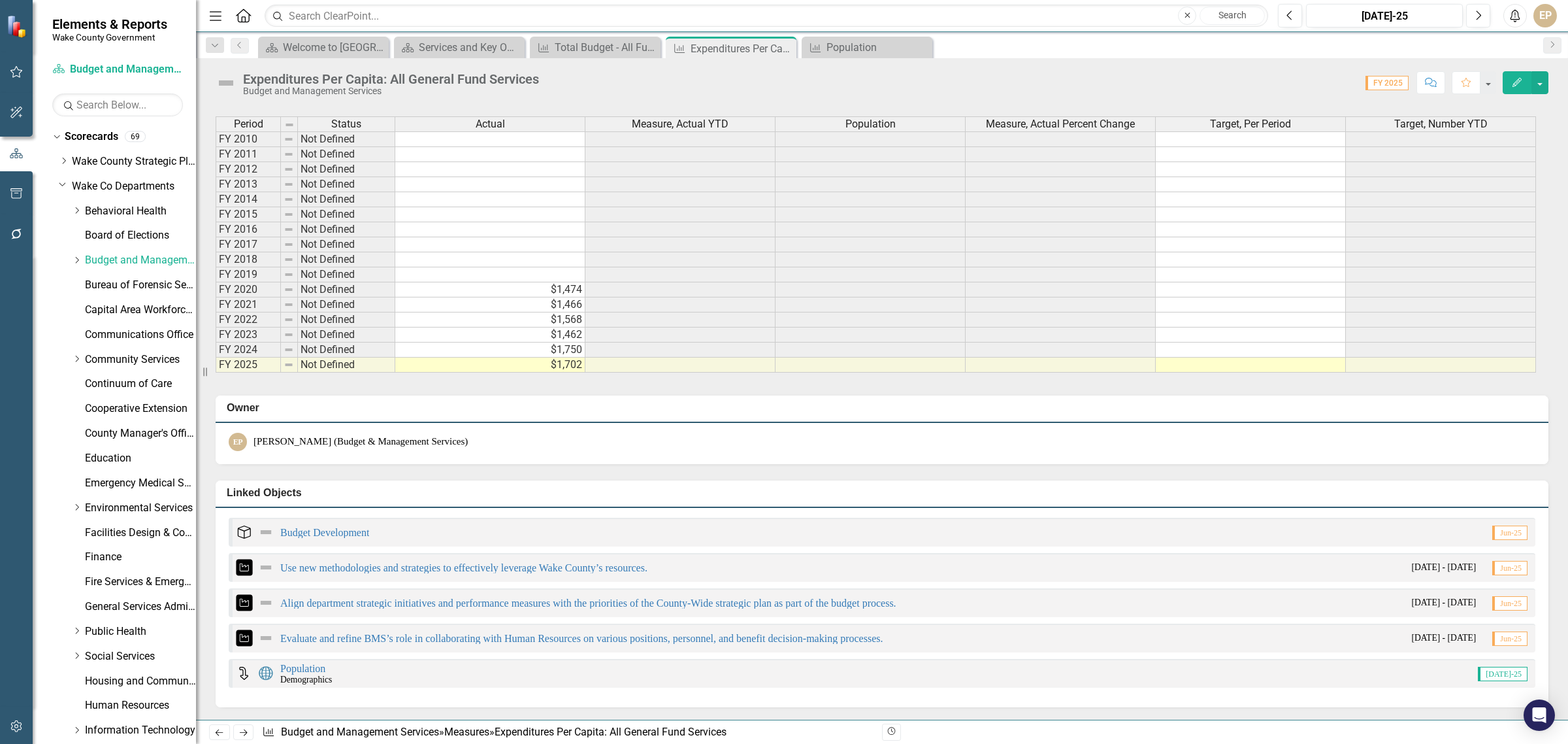
click at [486, 369] on td "$1,702" at bounding box center [490, 364] width 190 height 15
click at [526, 371] on td "$1,702" at bounding box center [490, 364] width 190 height 15
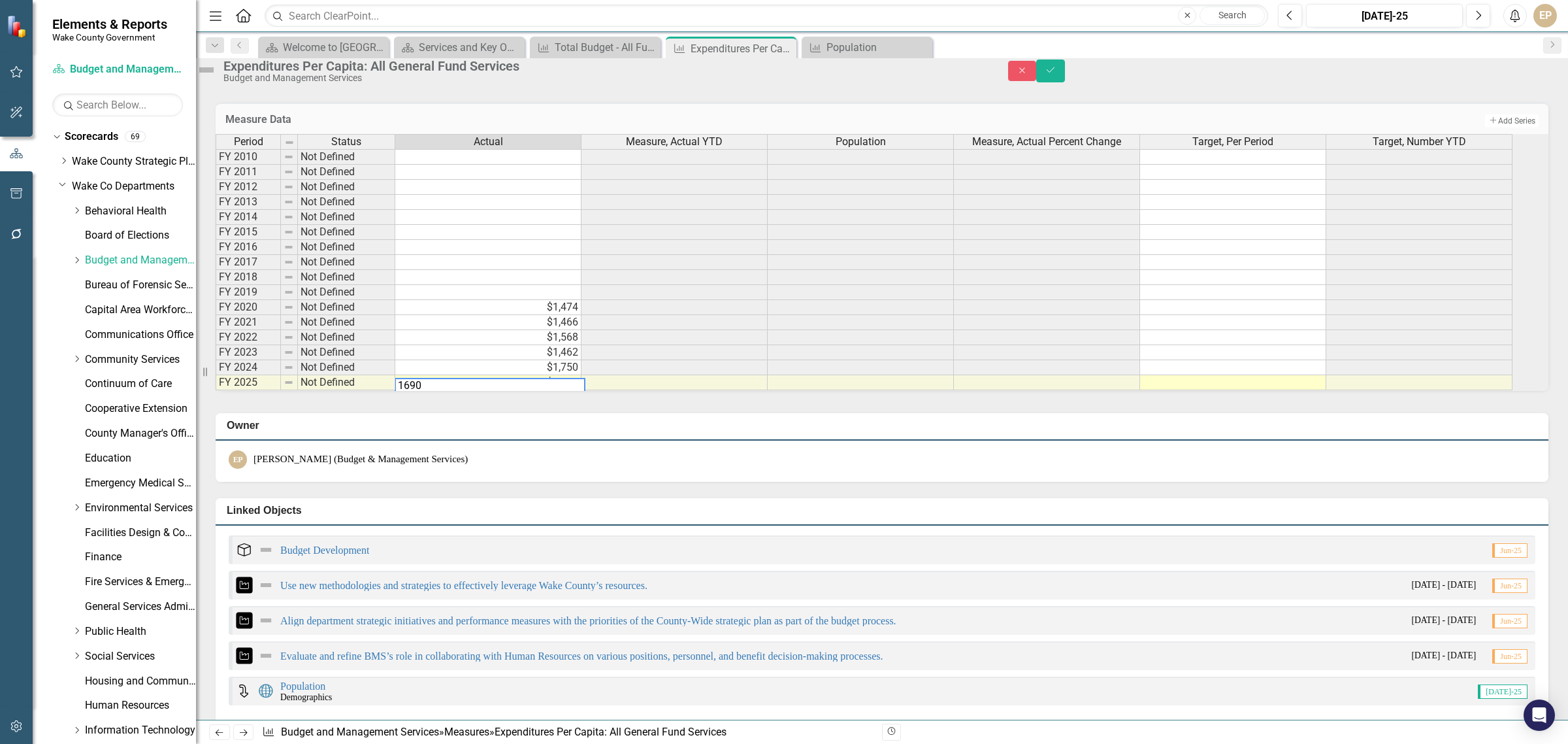
type textarea "1690"
click at [468, 455] on div "Owner EP [PERSON_NAME] (Budget & Management Services)" at bounding box center [882, 439] width 1352 height 85
click at [1065, 75] on button "Save" at bounding box center [1051, 71] width 29 height 23
